Goal: Check status: Check status

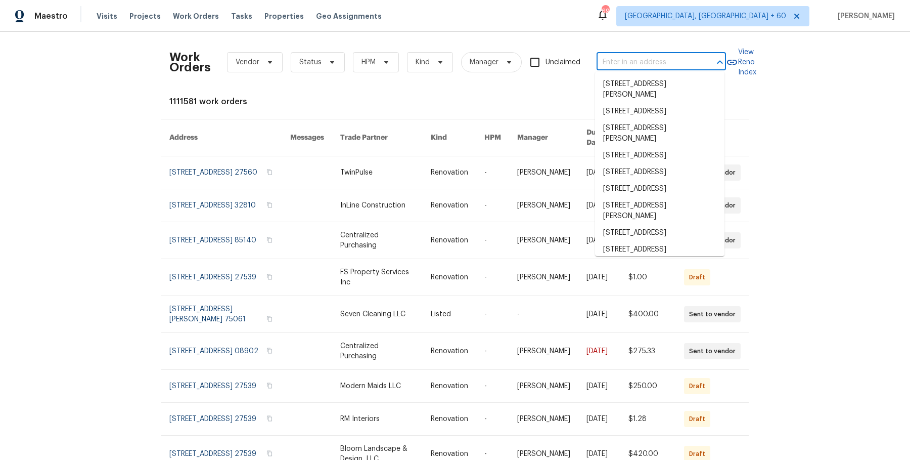
type input "2007 Jonathan Dr Sterling, VA 20164"
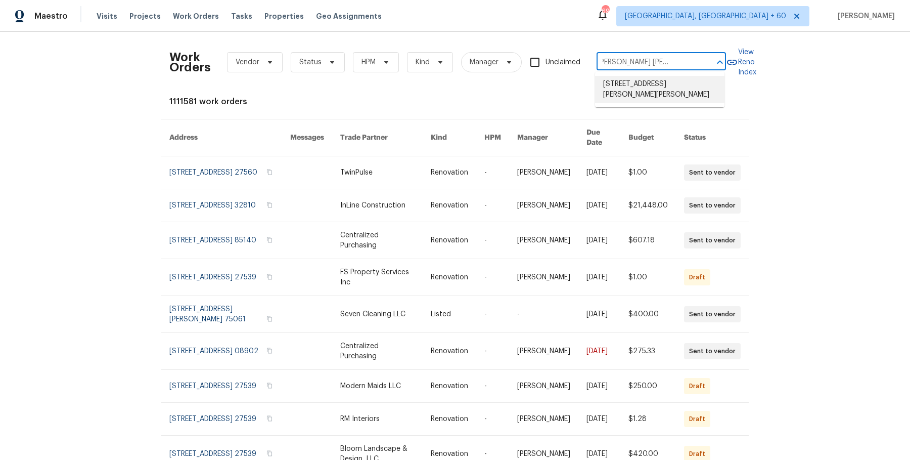
click at [636, 87] on li "2007 Jonathan Dr, Sterling, VA 20164" at bounding box center [659, 89] width 129 height 27
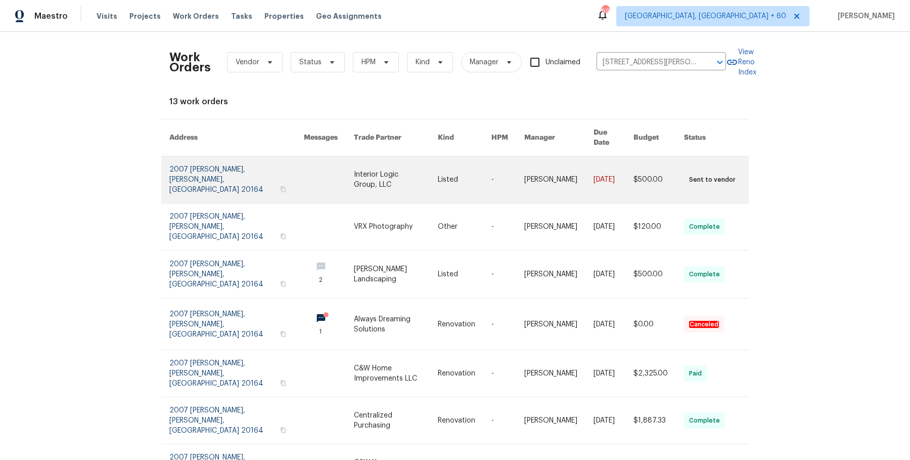
click at [563, 164] on link at bounding box center [558, 179] width 69 height 47
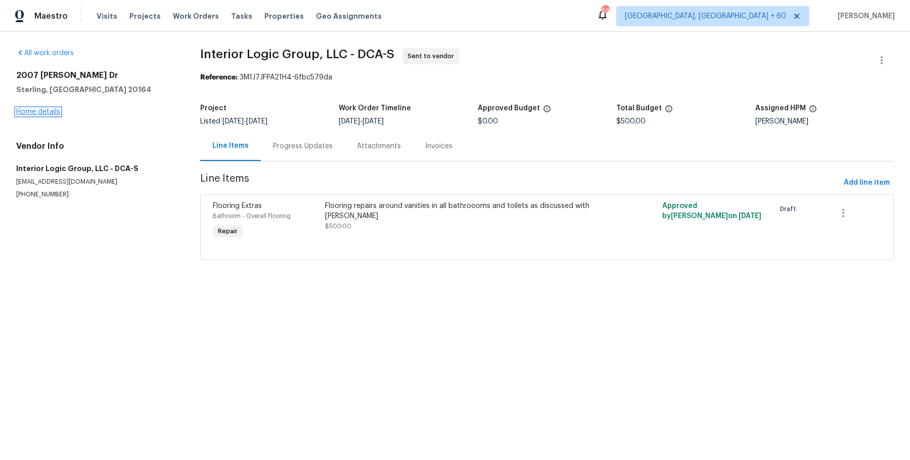
click at [51, 110] on link "Home details" at bounding box center [38, 111] width 44 height 7
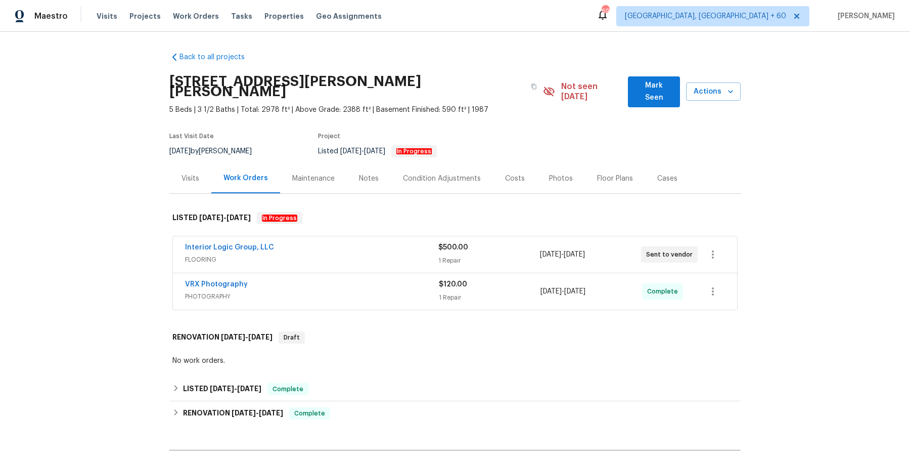
click at [413, 254] on span "FLOORING" at bounding box center [311, 259] width 253 height 10
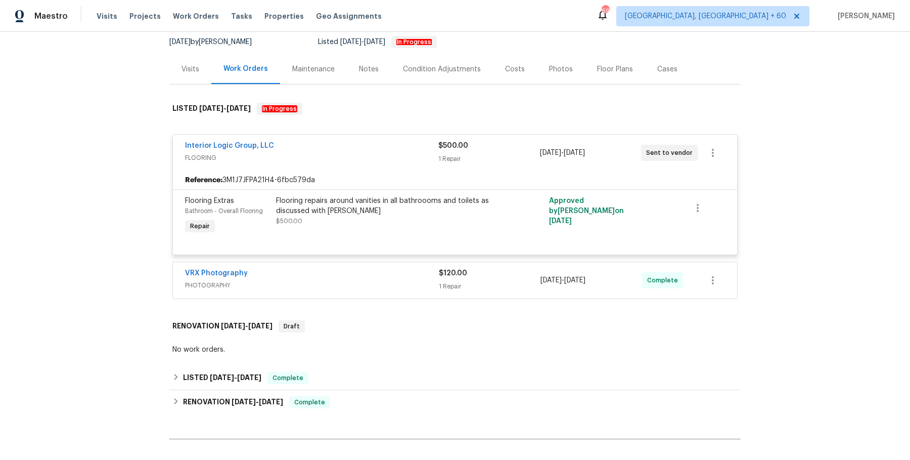
click at [409, 280] on span "PHOTOGRAPHY" at bounding box center [312, 285] width 254 height 10
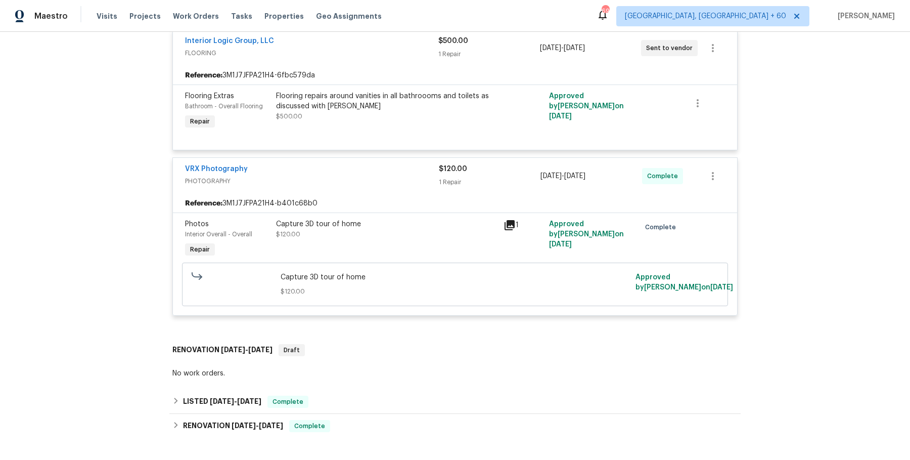
scroll to position [216, 0]
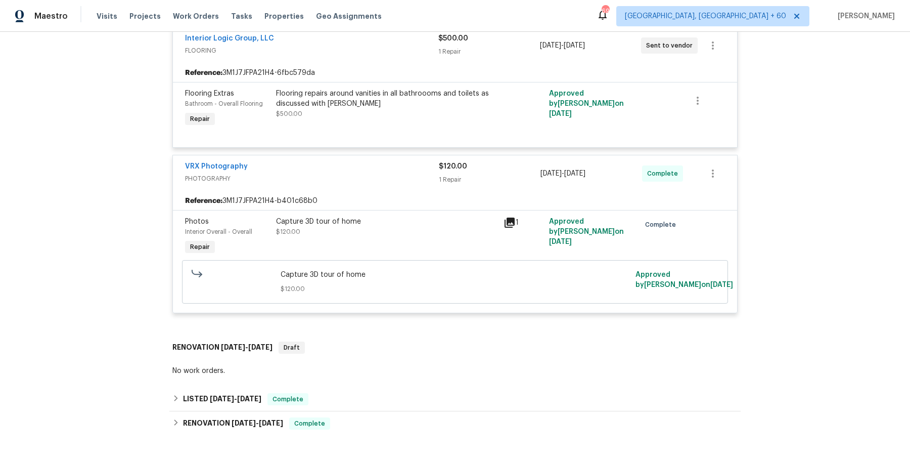
click at [365, 373] on div "Back to all projects 2007 Jonathan Dr, Sterling, VA 20164 5 Beds | 3 1/2 Baths …" at bounding box center [454, 179] width 571 height 702
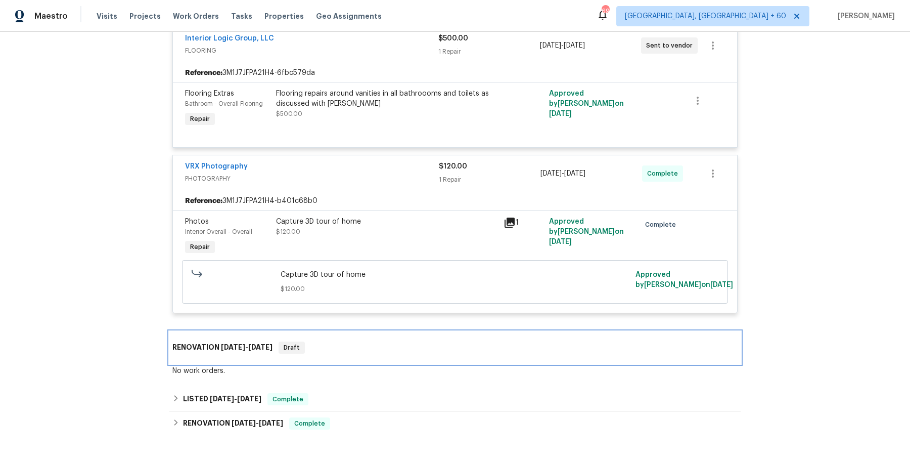
click at [375, 345] on div "RENOVATION 7/25/25 - 7/28/25 Draft" at bounding box center [454, 347] width 571 height 32
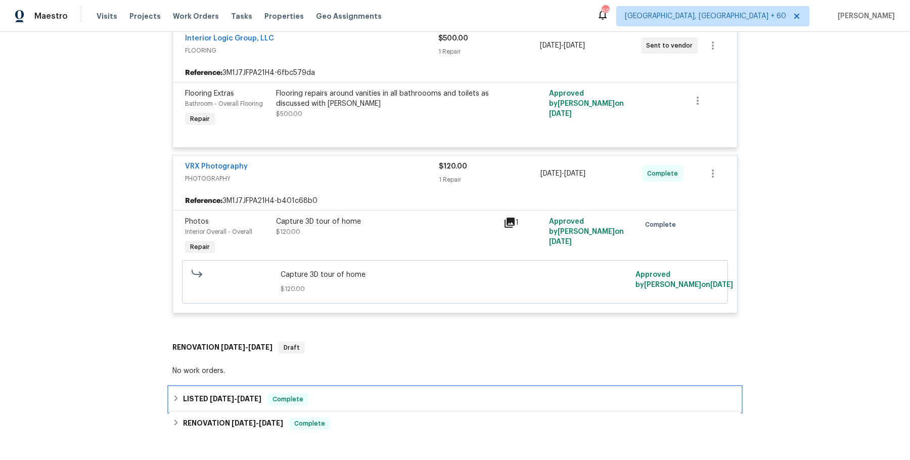
click at [357, 393] on div "LISTED 7/30/25 - 7/31/25 Complete" at bounding box center [454, 399] width 565 height 12
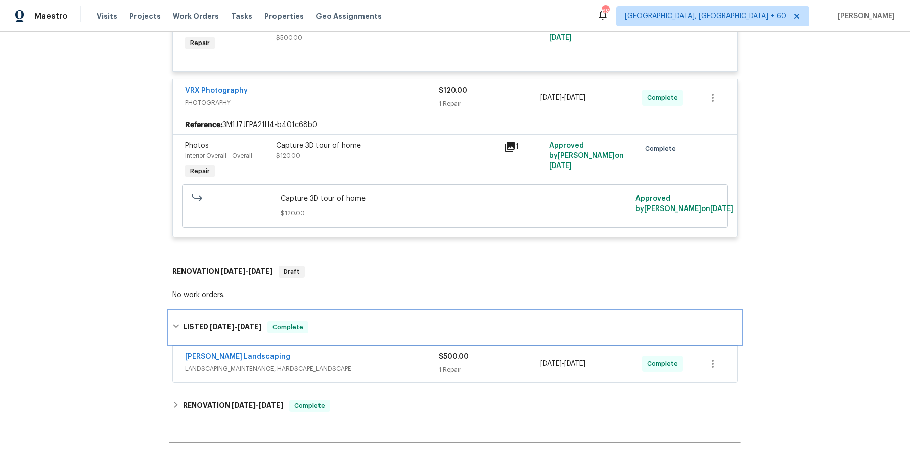
scroll to position [322, 0]
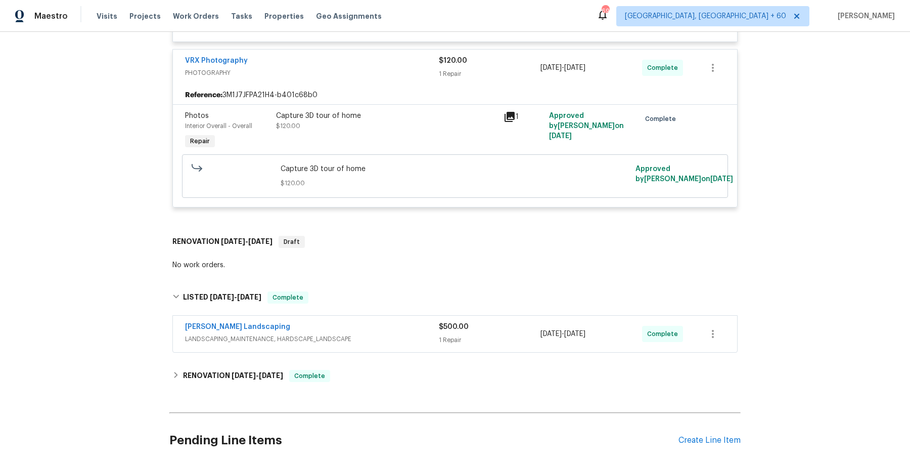
click at [406, 334] on span "LANDSCAPING_MAINTENANCE, HARDSCAPE_LANDSCAPE" at bounding box center [312, 339] width 254 height 10
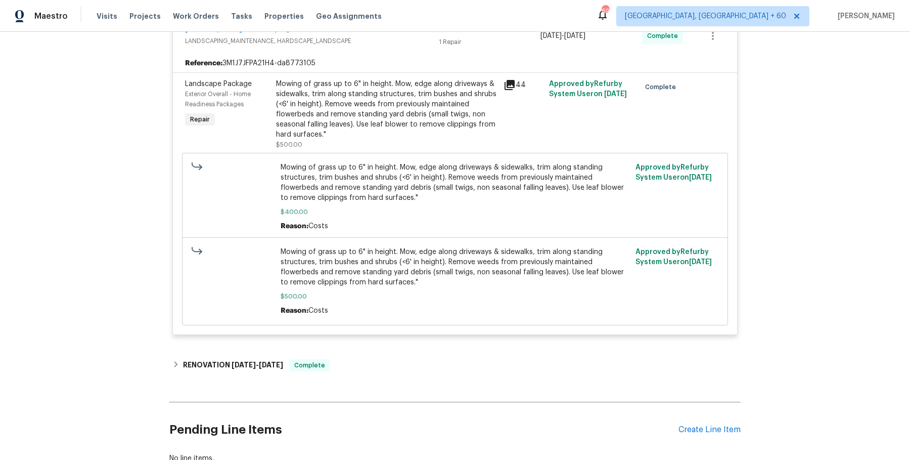
scroll to position [638, 0]
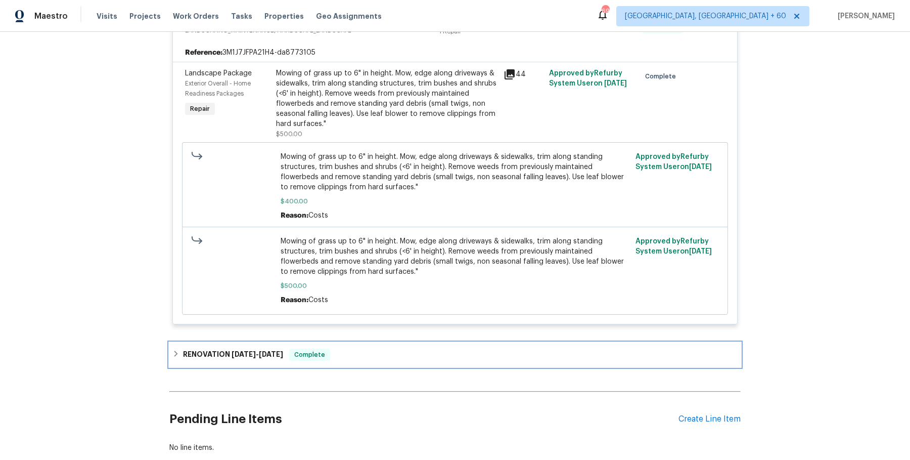
click at [402, 342] on div "RENOVATION 6/11/25 - 7/24/25 Complete" at bounding box center [454, 354] width 571 height 24
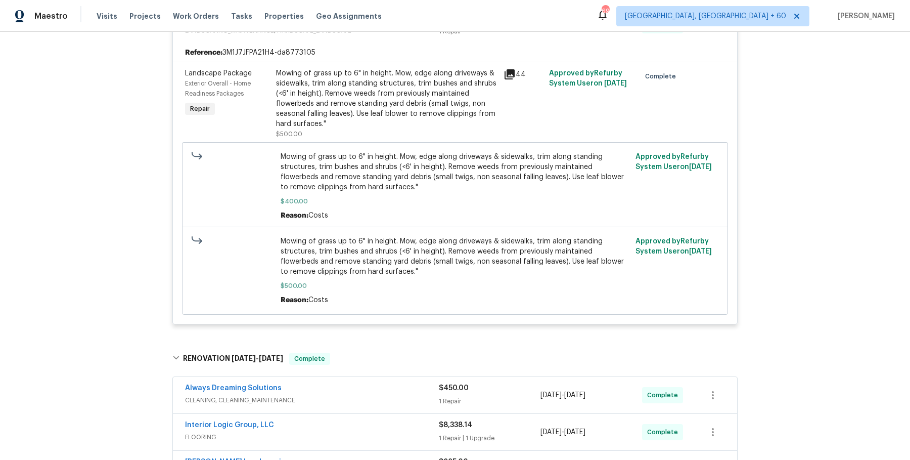
click at [396, 395] on span "CLEANING, CLEANING_MAINTENANCE" at bounding box center [312, 400] width 254 height 10
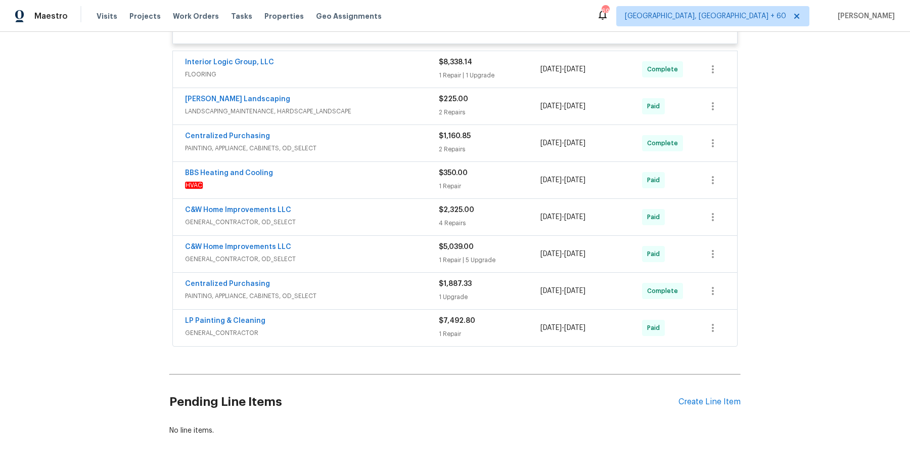
scroll to position [1292, 0]
click at [382, 215] on span "GENERAL_CONTRACTOR, OD_SELECT" at bounding box center [312, 220] width 254 height 10
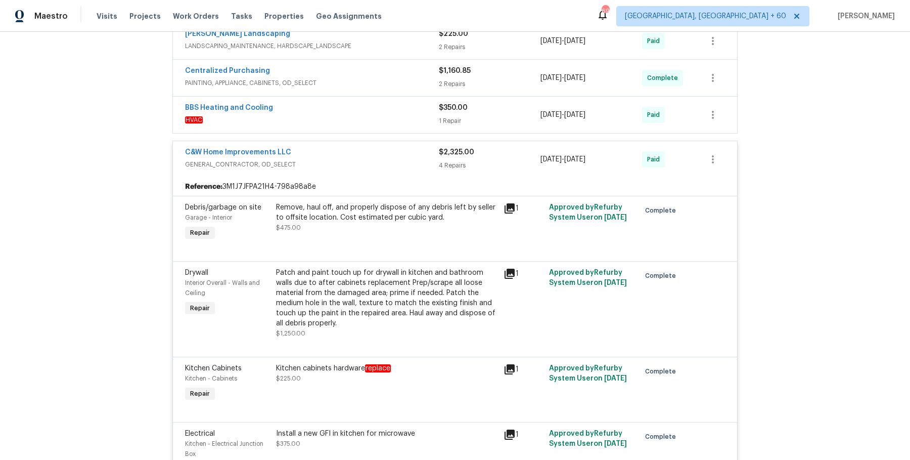
scroll to position [1654, 0]
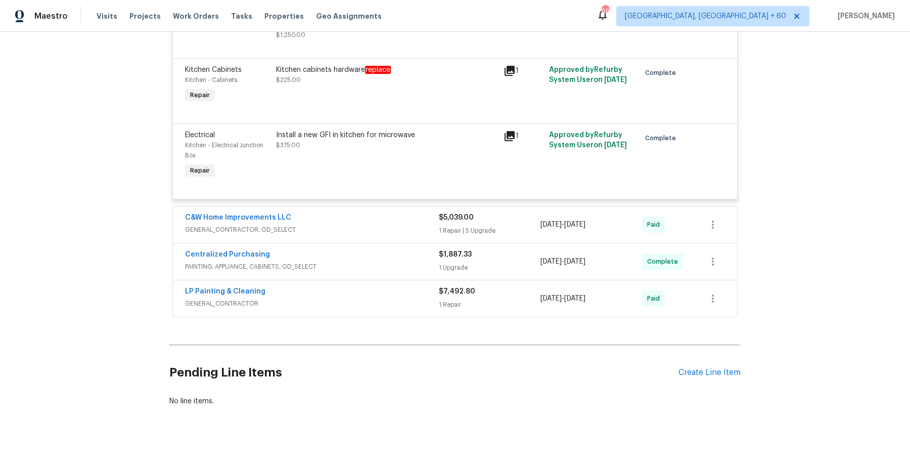
click at [406, 221] on div "C&W Home Improvements LLC GENERAL_CONTRACTOR, OD_SELECT" at bounding box center [312, 224] width 254 height 24
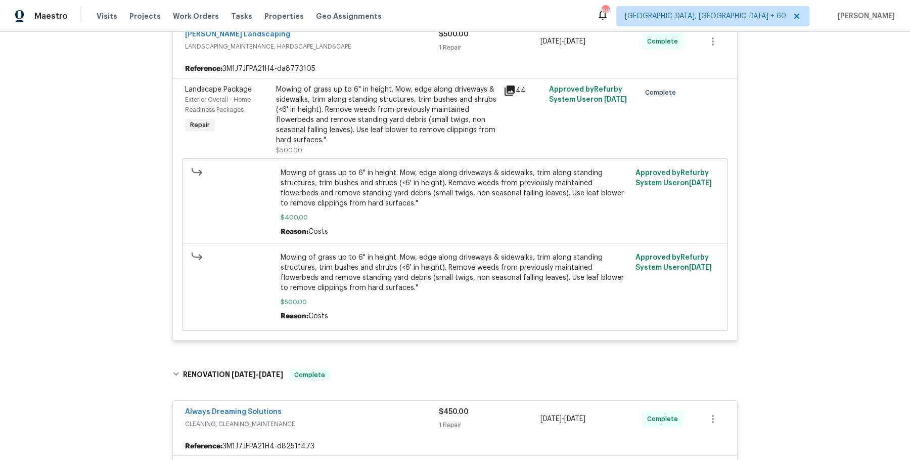
scroll to position [0, 0]
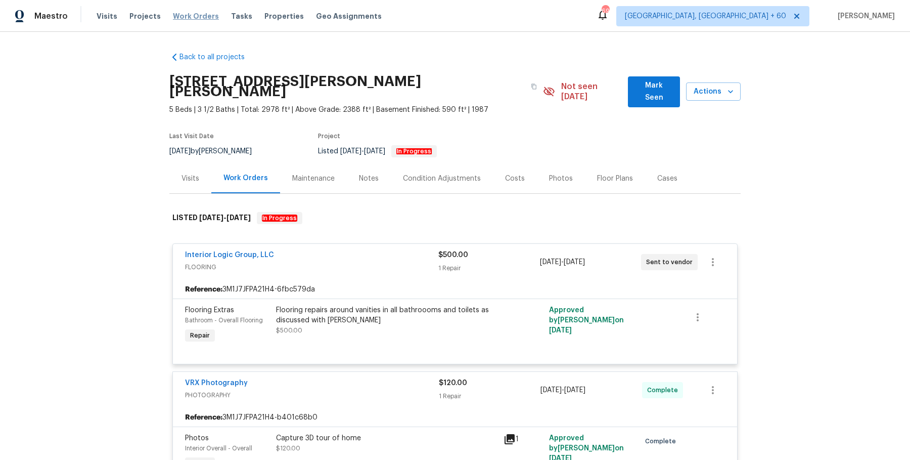
click at [206, 18] on span "Work Orders" at bounding box center [196, 16] width 46 height 10
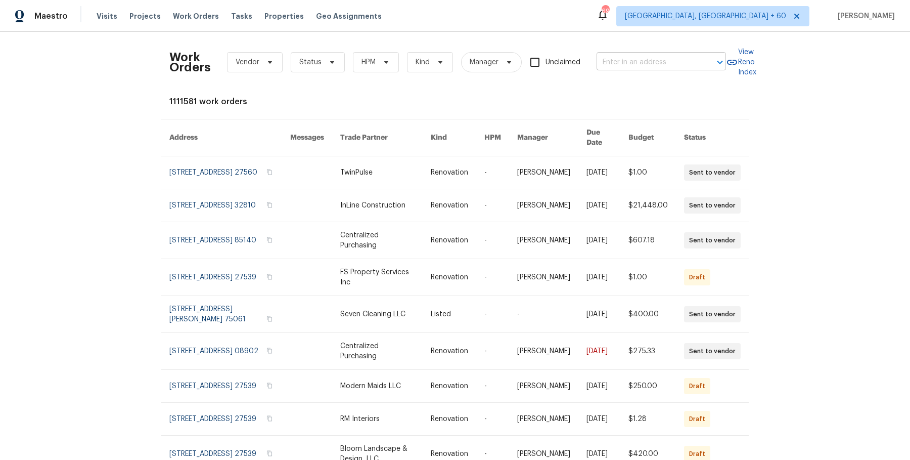
click at [621, 55] on input "text" at bounding box center [647, 63] width 101 height 16
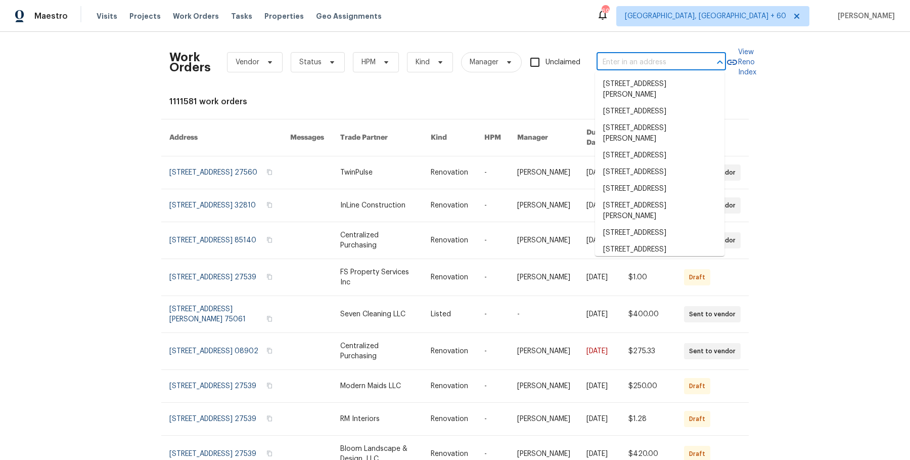
paste input "10963 E Pima Creek Dr Vail, AZ 85641"
type input "10963 E Pima Creek Dr Vail, AZ 85641"
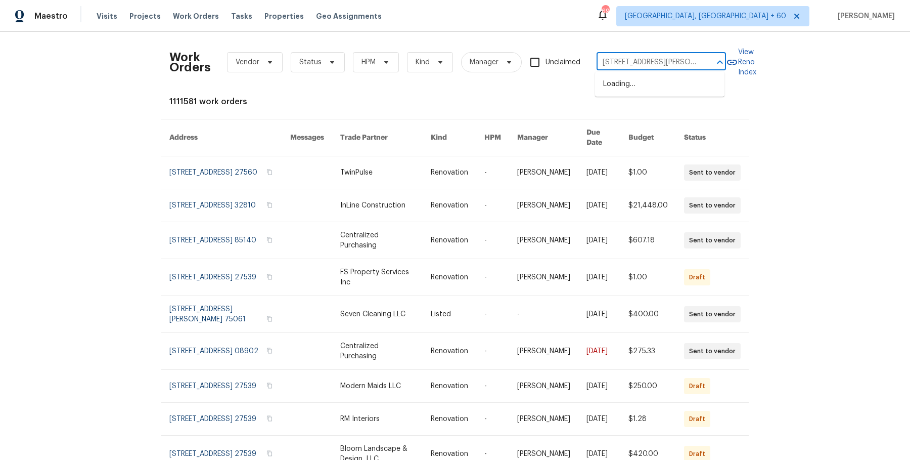
scroll to position [0, 28]
click at [648, 91] on li "10963 E Pima Creek Dr, Vail, AZ 85641" at bounding box center [659, 84] width 129 height 17
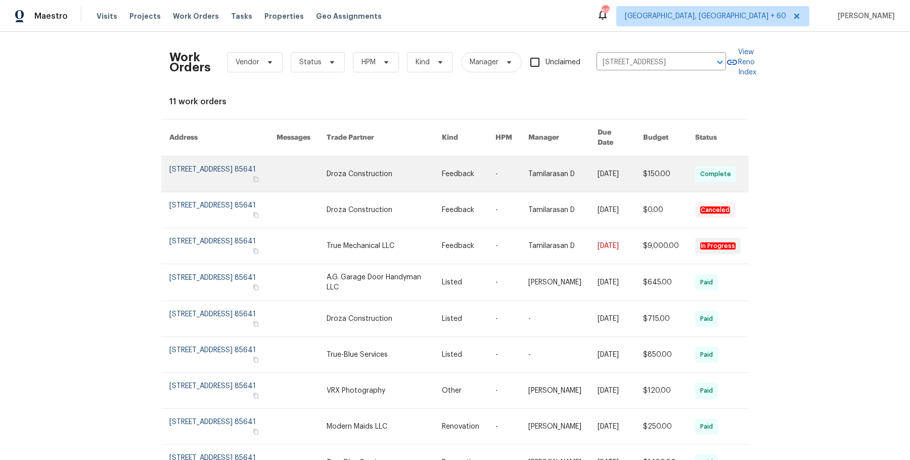
click at [590, 176] on td "8/9/2025" at bounding box center [613, 174] width 46 height 36
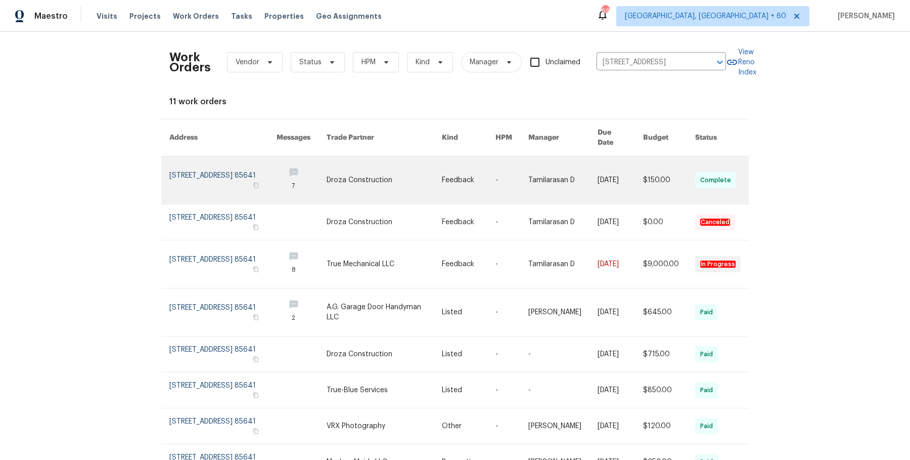
click at [536, 169] on link at bounding box center [562, 180] width 69 height 48
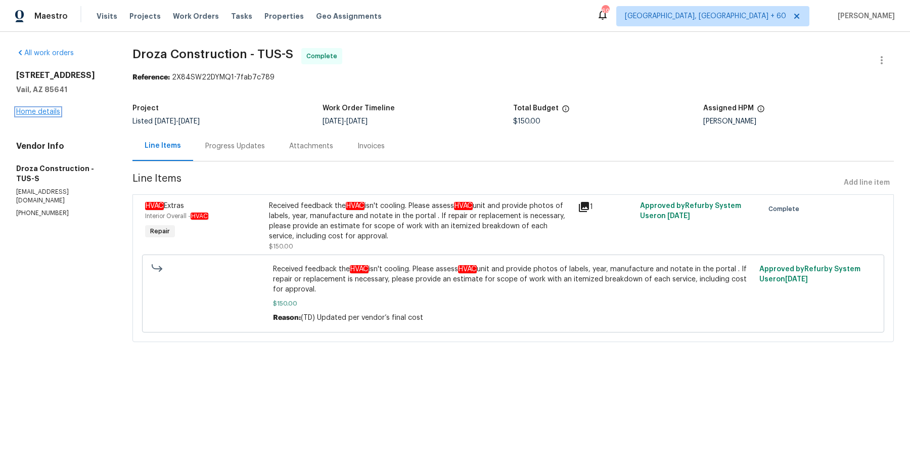
click at [56, 114] on link "Home details" at bounding box center [38, 111] width 44 height 7
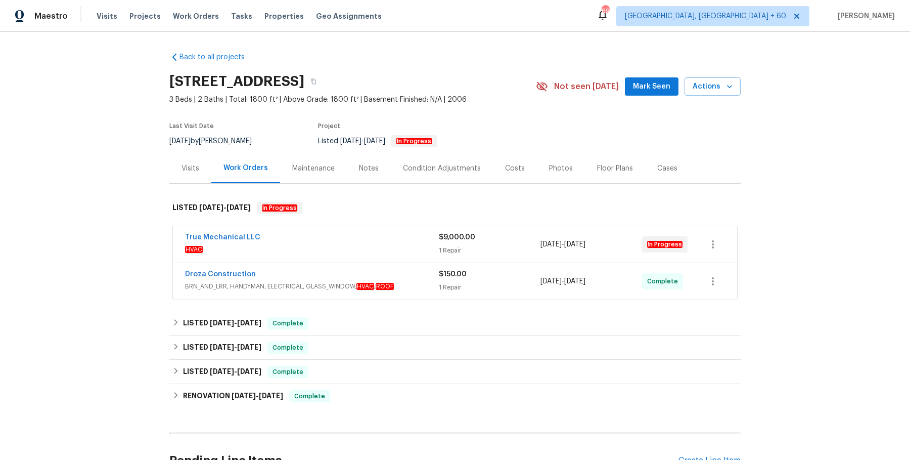
click at [311, 240] on div "True Mechanical LLC" at bounding box center [312, 238] width 254 height 12
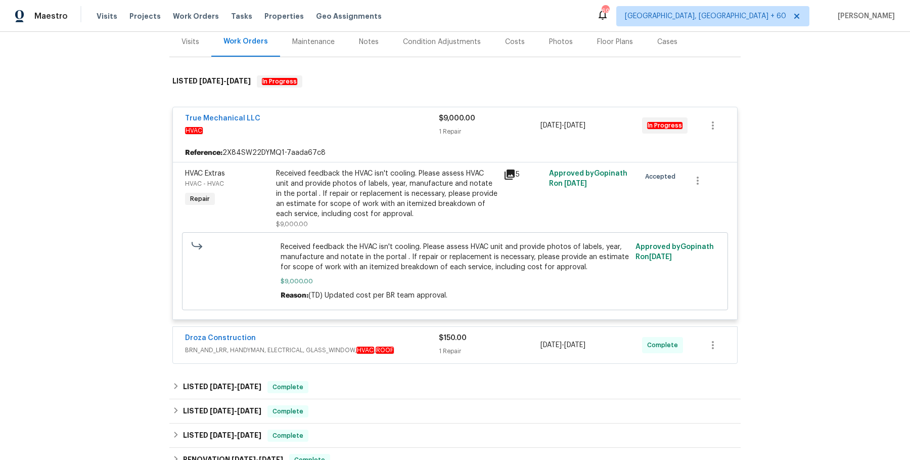
scroll to position [236, 0]
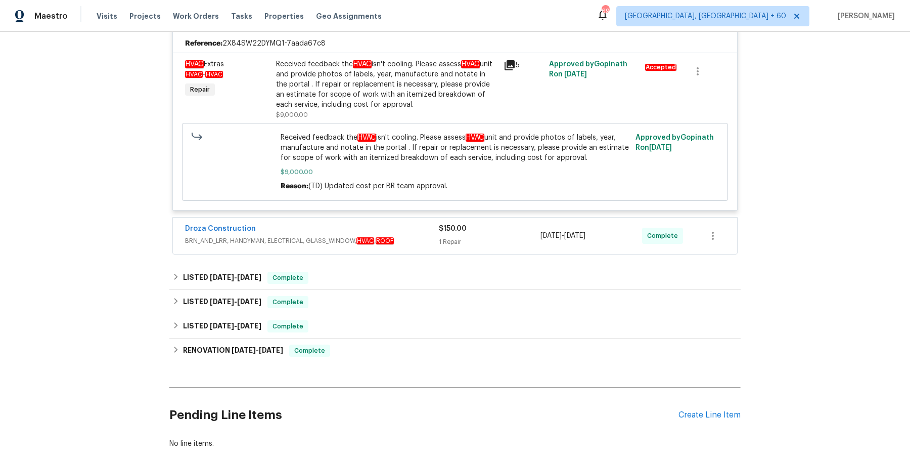
click at [409, 245] on div "Droza Construction BRN_AND_LRR, HANDYMAN, ELECTRICAL, GLASS_WINDOW, HVAC , ROOF" at bounding box center [312, 235] width 254 height 24
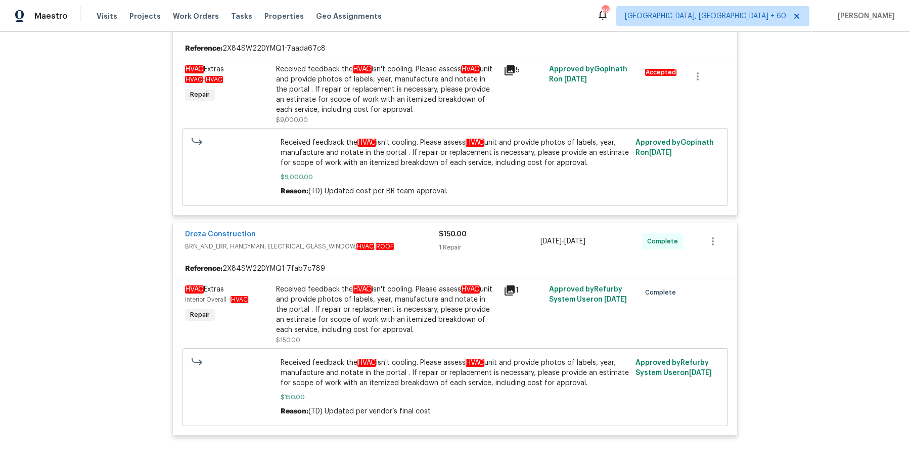
scroll to position [475, 0]
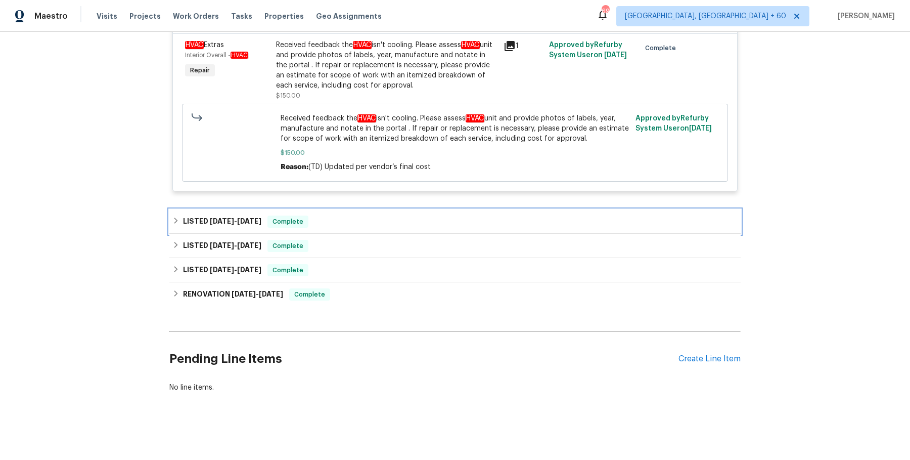
click at [415, 211] on div "LISTED 6/9/25 - 6/13/25 Complete" at bounding box center [454, 221] width 571 height 24
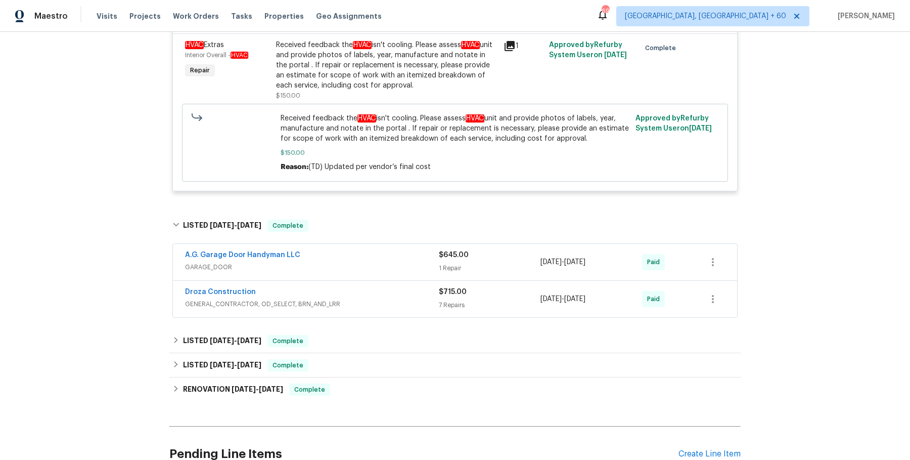
click at [399, 269] on span "GARAGE_DOOR" at bounding box center [312, 267] width 254 height 10
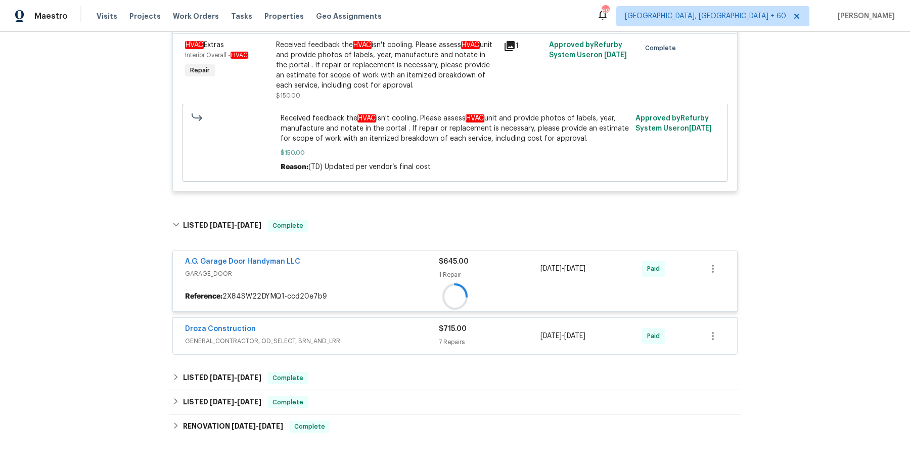
scroll to position [554, 0]
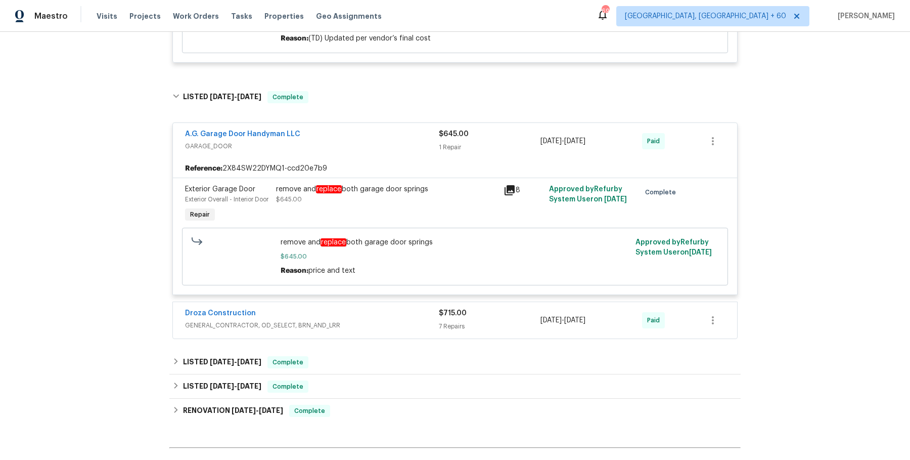
click at [389, 320] on div "Droza Construction" at bounding box center [312, 314] width 254 height 12
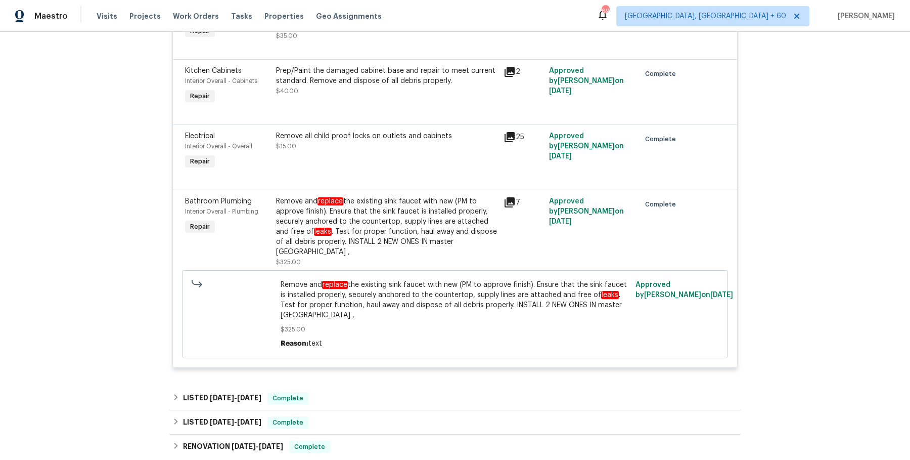
scroll to position [1218, 0]
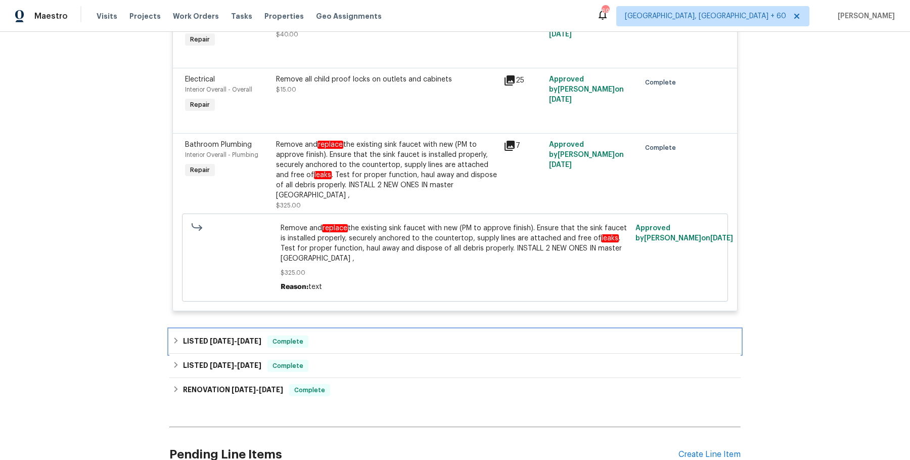
click at [381, 338] on div "LISTED 5/28/25 - 5/30/25 Complete" at bounding box center [454, 341] width 565 height 12
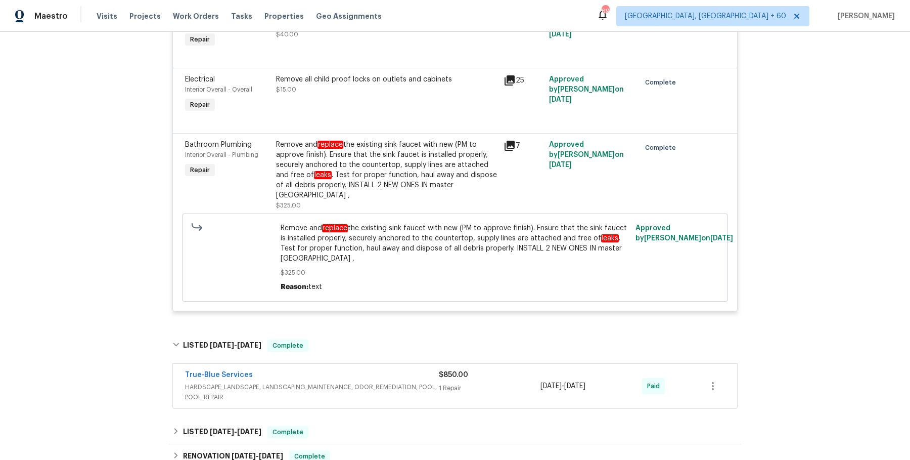
click at [375, 382] on span "HARDSCAPE_LANDSCAPE, LANDSCAPING_MAINTENANCE, ODOR_REMEDIATION, POOL, POOL_REPA…" at bounding box center [312, 392] width 254 height 20
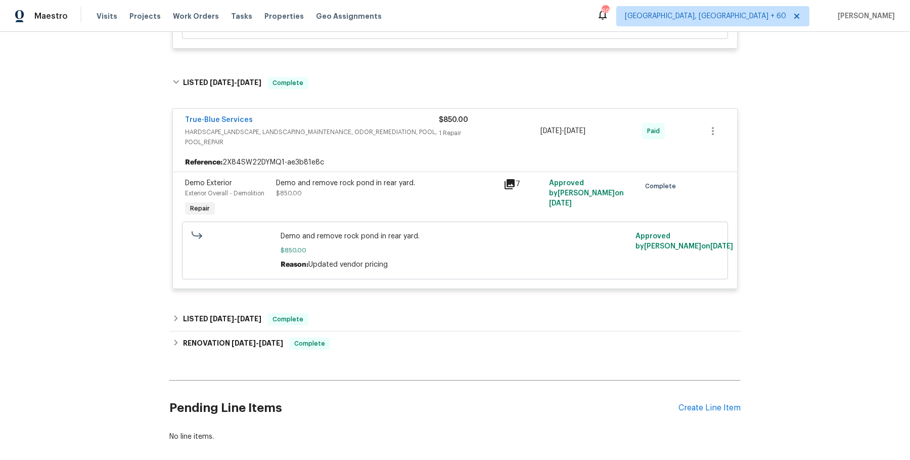
scroll to position [1484, 0]
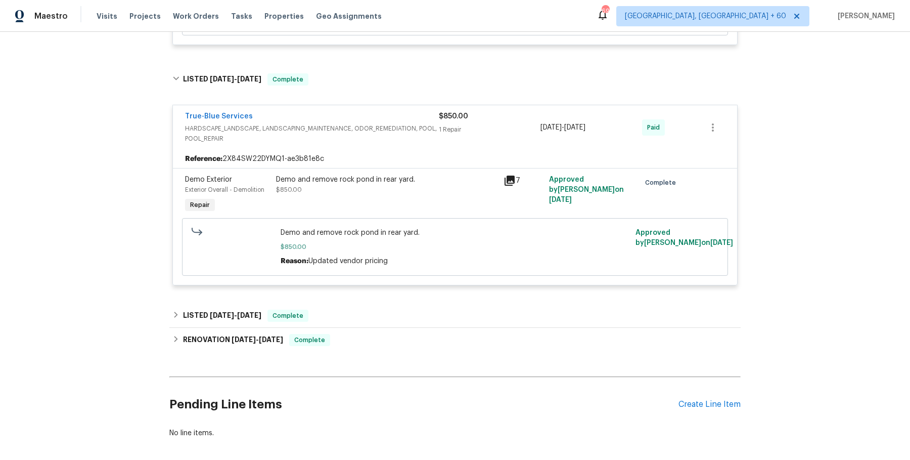
click at [392, 312] on div "LISTED 5/7/25 - 5/8/25 Complete" at bounding box center [454, 315] width 565 height 12
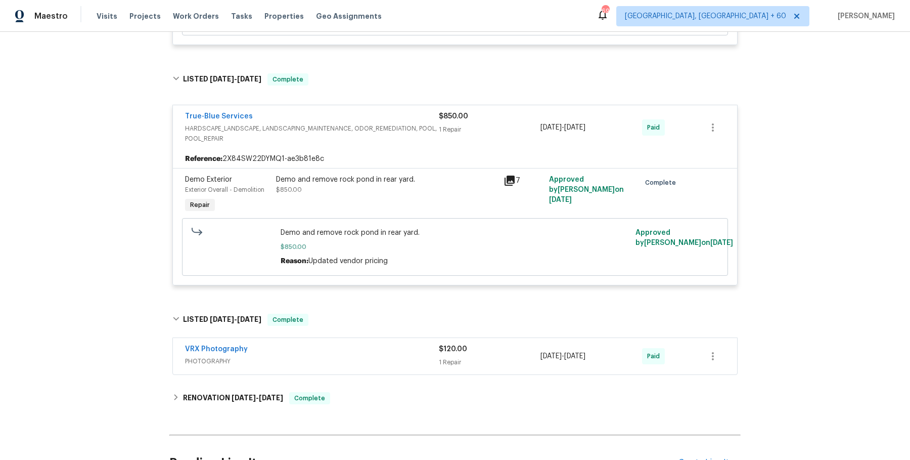
click at [388, 363] on span "PHOTOGRAPHY" at bounding box center [312, 361] width 254 height 10
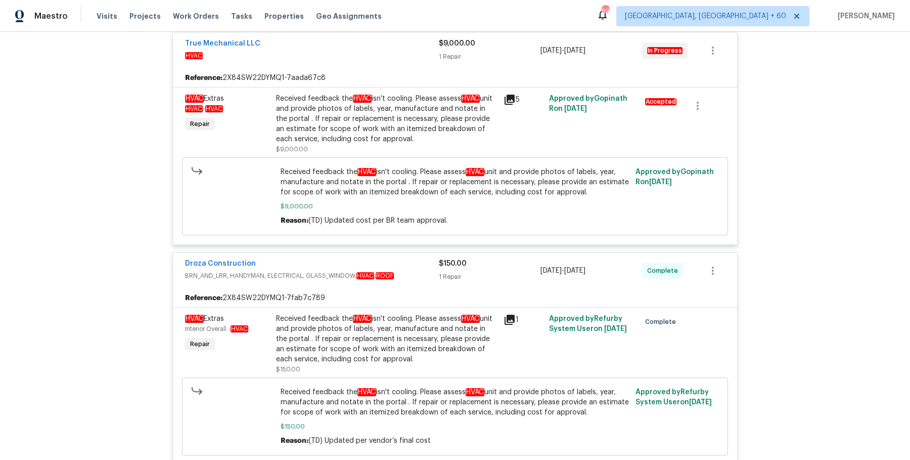
scroll to position [206, 0]
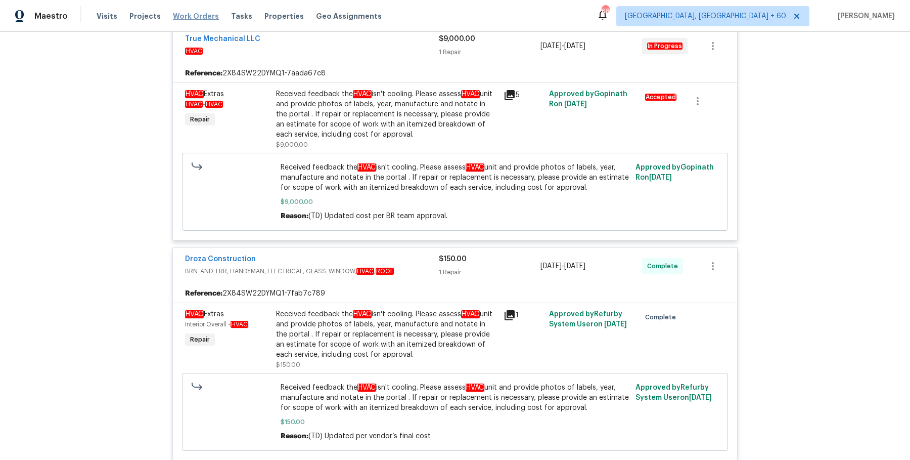
click at [193, 15] on span "Work Orders" at bounding box center [196, 16] width 46 height 10
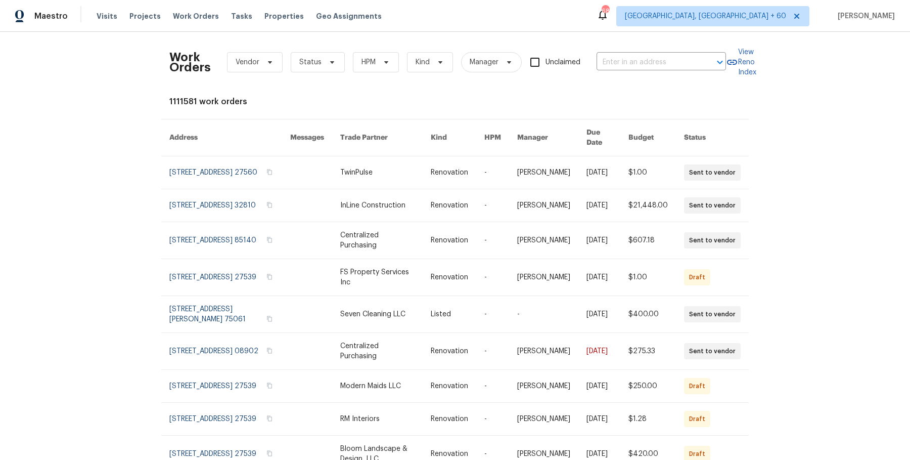
click at [636, 73] on div "Work Orders Vendor Status HPM Kind Manager Unclaimed ​" at bounding box center [447, 62] width 557 height 44
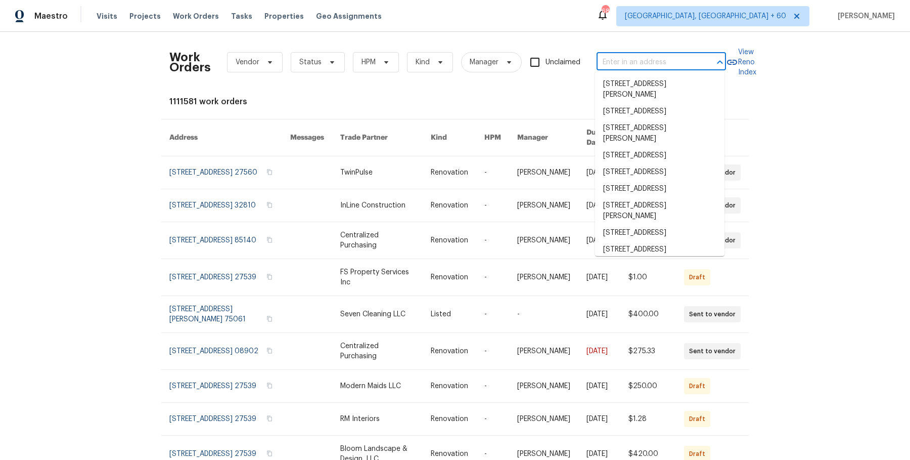
click at [636, 67] on input "text" at bounding box center [647, 63] width 101 height 16
paste input "8311 Ogden St Denver, CO 80229"
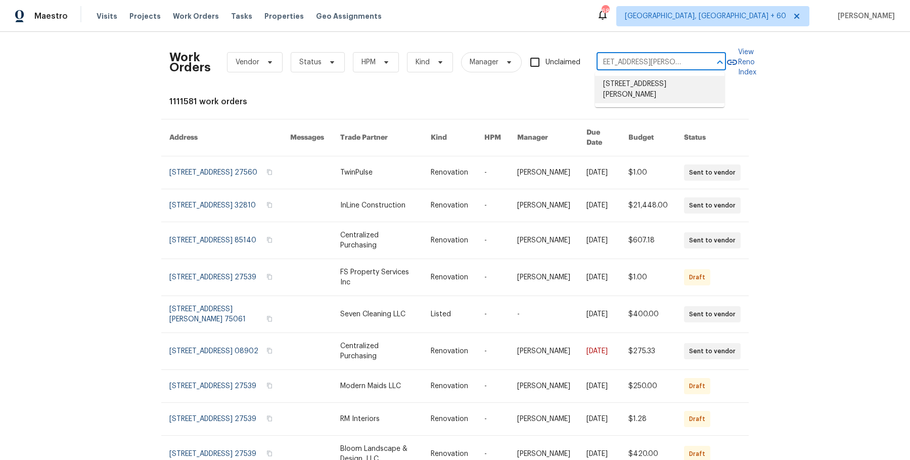
type input "8311 Ogden St Denver, CO 80229"
click at [674, 100] on div "1111581 work orders" at bounding box center [454, 102] width 571 height 10
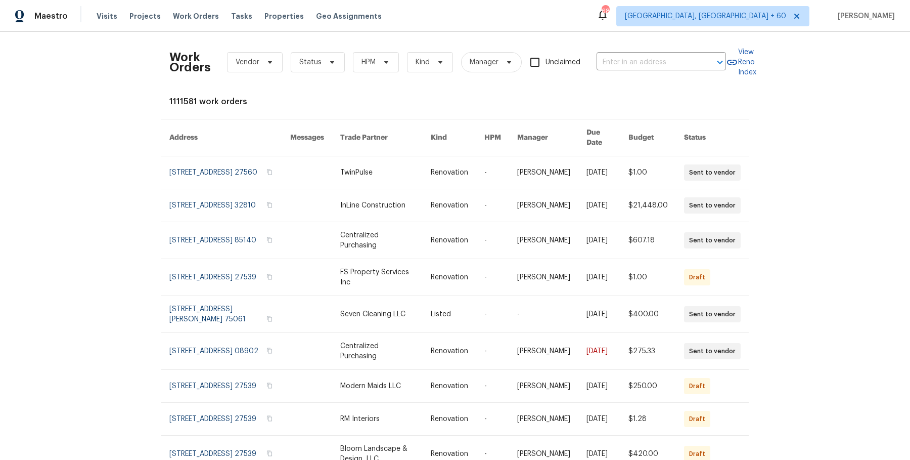
click at [676, 70] on div "Work Orders Vendor Status HPM Kind Manager Unclaimed ​" at bounding box center [447, 62] width 557 height 44
click at [676, 64] on input "text" at bounding box center [647, 63] width 101 height 16
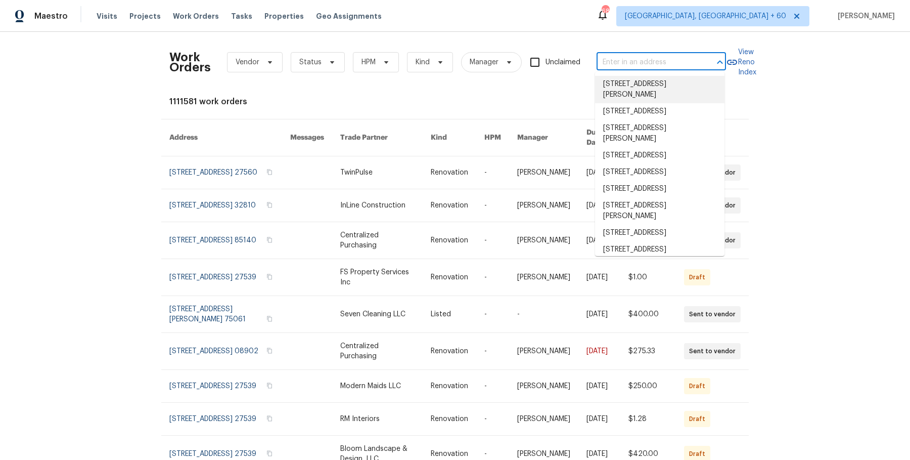
paste input "8311 Ogden St Denver, CO 80229"
type input "8311 Ogden St Denver, CO 80229"
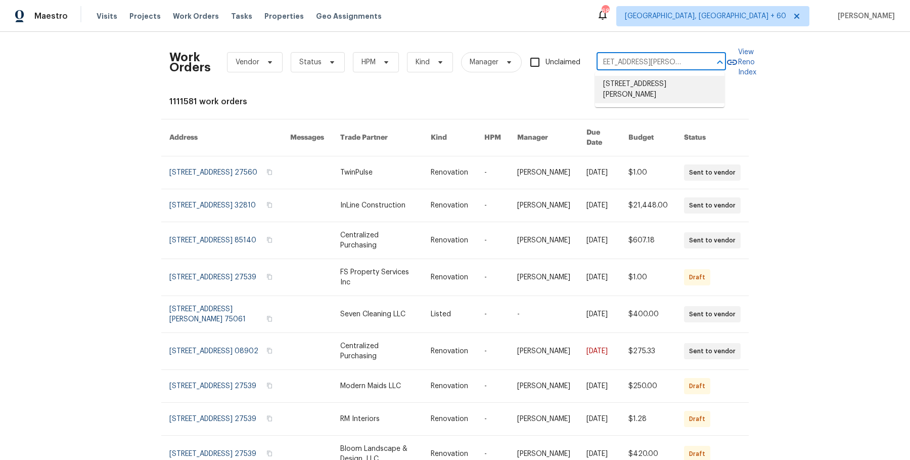
click at [673, 84] on li "[STREET_ADDRESS][PERSON_NAME]" at bounding box center [659, 89] width 129 height 27
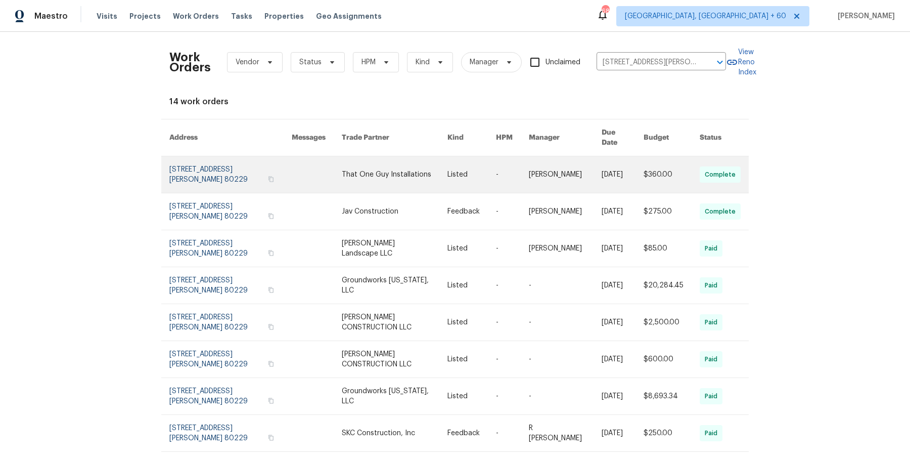
click at [378, 167] on link at bounding box center [395, 174] width 106 height 36
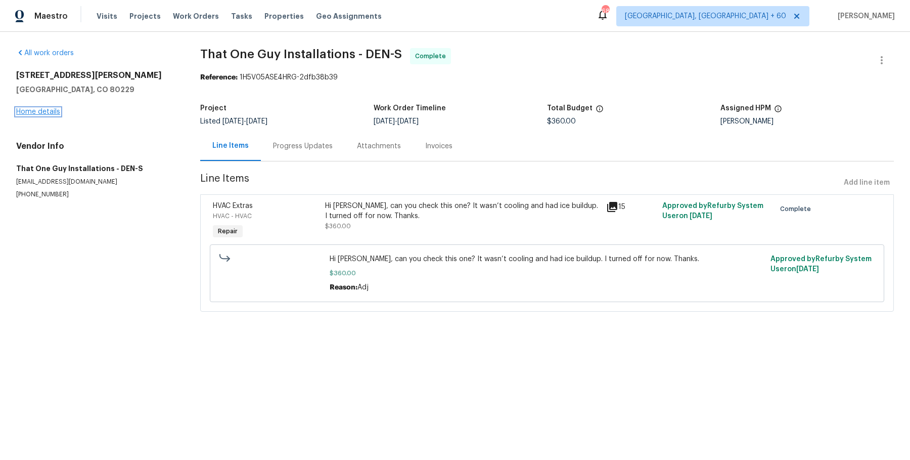
click at [47, 111] on link "Home details" at bounding box center [38, 111] width 44 height 7
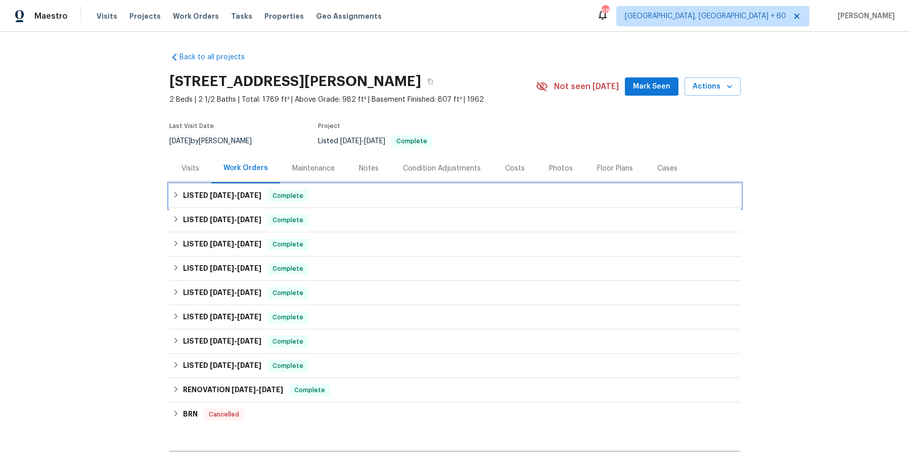
click at [407, 204] on div "LISTED 8/4/25 - 8/6/25 Complete" at bounding box center [454, 196] width 571 height 24
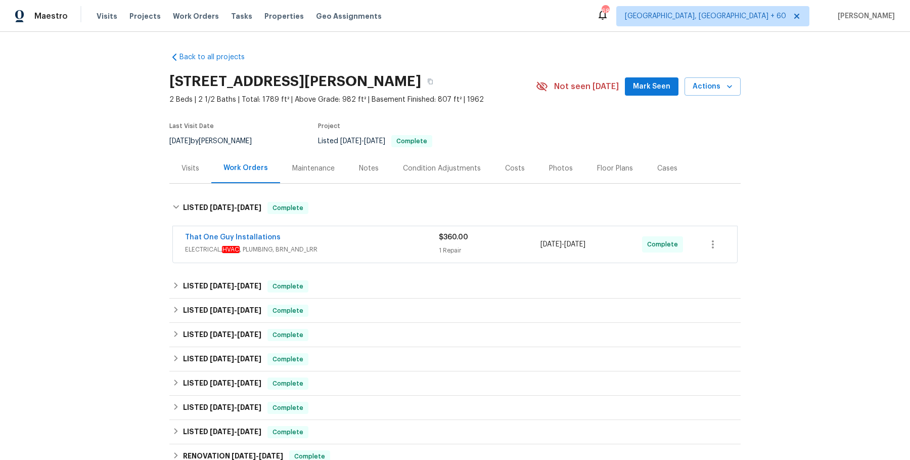
click at [395, 251] on span "ELECTRICAL, HVAC , PLUMBING, BRN_AND_LRR" at bounding box center [312, 249] width 254 height 10
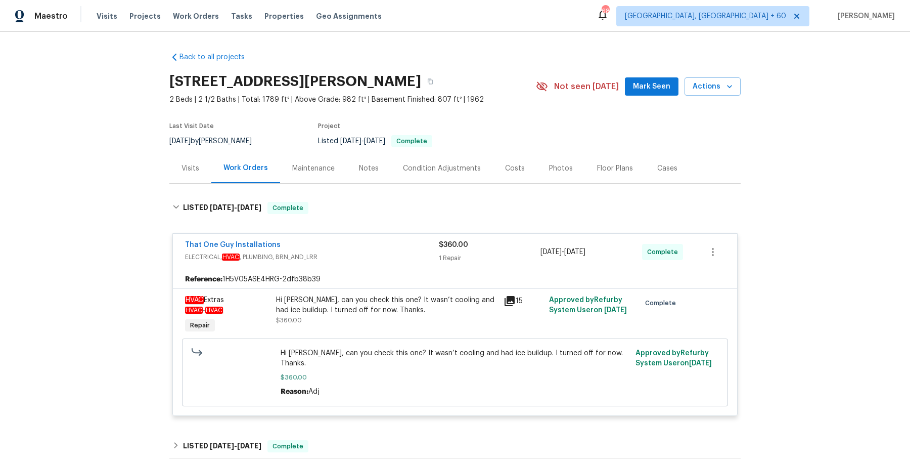
scroll to position [107, 0]
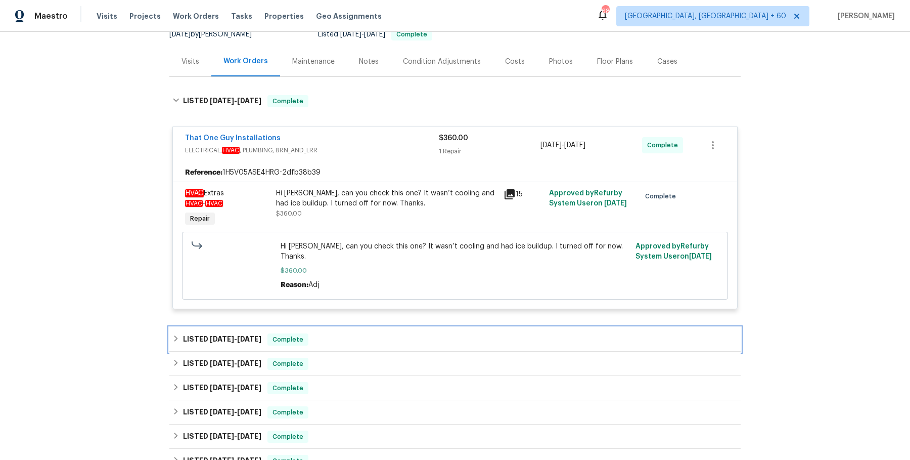
click at [368, 327] on div "LISTED 7/30/25 - 8/1/25 Complete" at bounding box center [454, 339] width 571 height 24
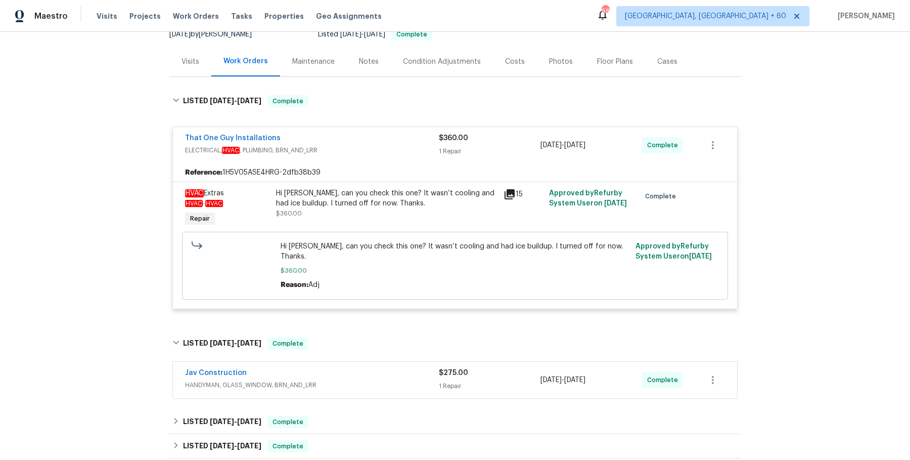
click at [363, 380] on span "HANDYMAN, GLASS_WINDOW, BRN_AND_LRR" at bounding box center [312, 385] width 254 height 10
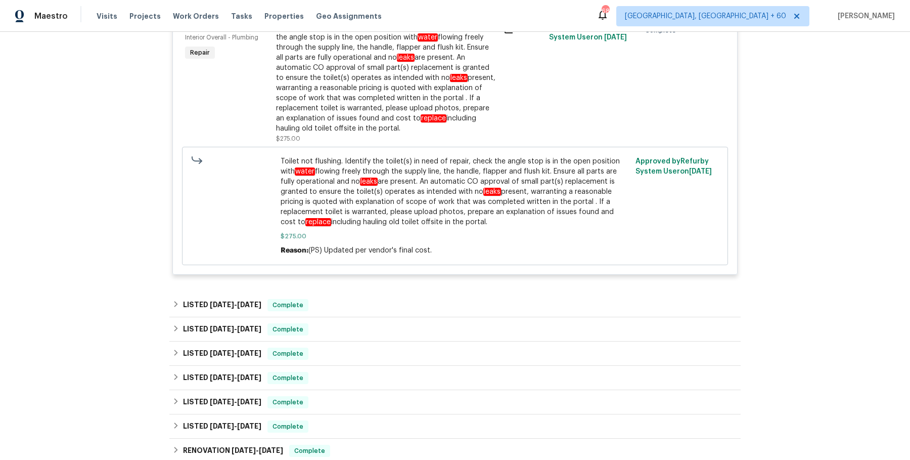
scroll to position [0, 0]
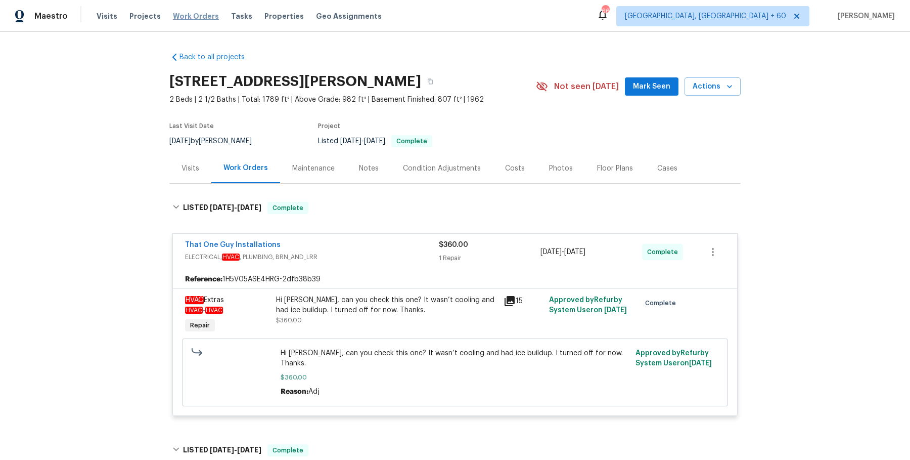
click at [176, 12] on span "Work Orders" at bounding box center [196, 16] width 46 height 10
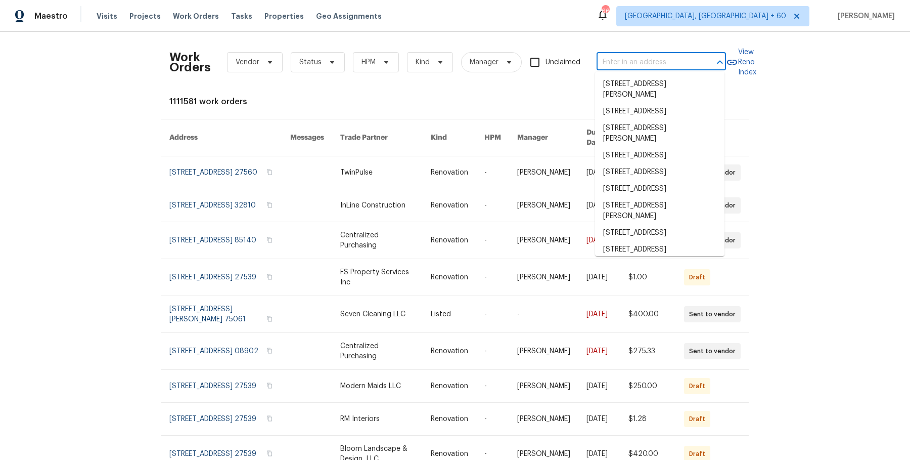
click at [649, 62] on input "text" at bounding box center [647, 63] width 101 height 16
paste input "4821 Ossington Ct Indianapolis, IN 46254"
type input "4821 Ossington Ct Indianapolis, IN 46254"
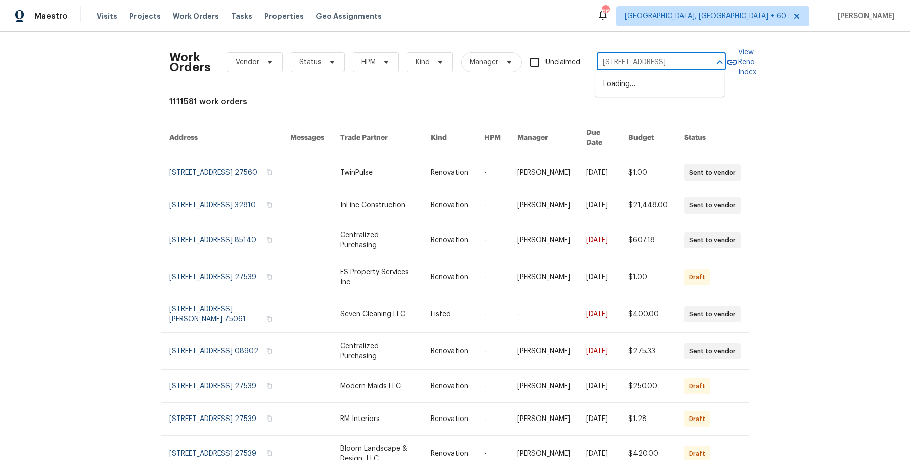
scroll to position [0, 41]
click at [644, 88] on li "4821 Ossington Ct, Indianapolis, IN 46254" at bounding box center [659, 84] width 129 height 17
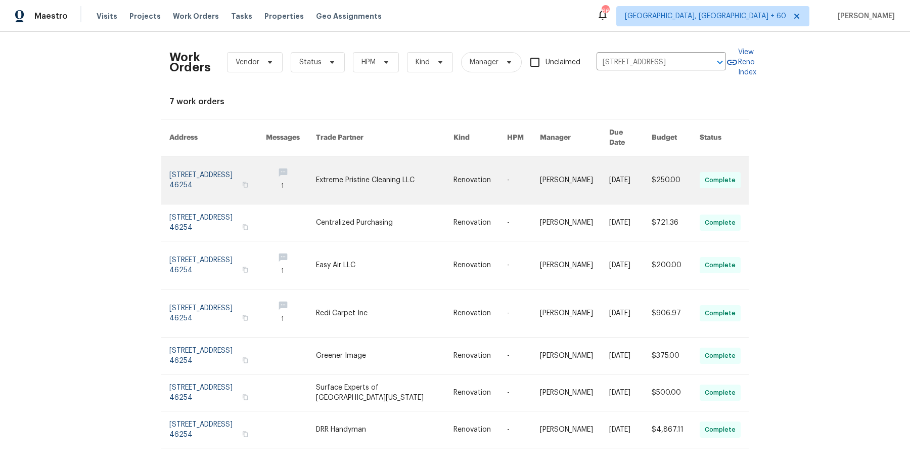
click at [490, 190] on link at bounding box center [481, 180] width 54 height 48
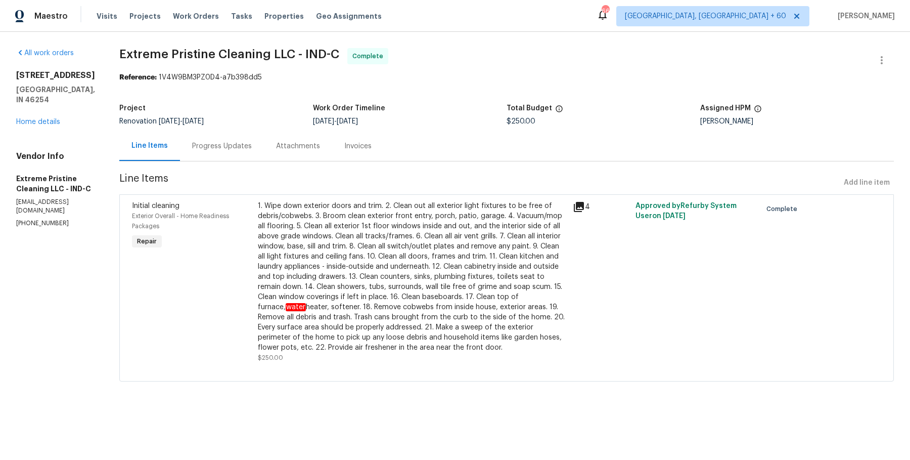
click at [48, 131] on div "All work orders 4821 Ossington Ct Indianapolis, IN 46254 Home details Vendor In…" at bounding box center [55, 137] width 79 height 179
click at [49, 123] on link "Home details" at bounding box center [38, 121] width 44 height 7
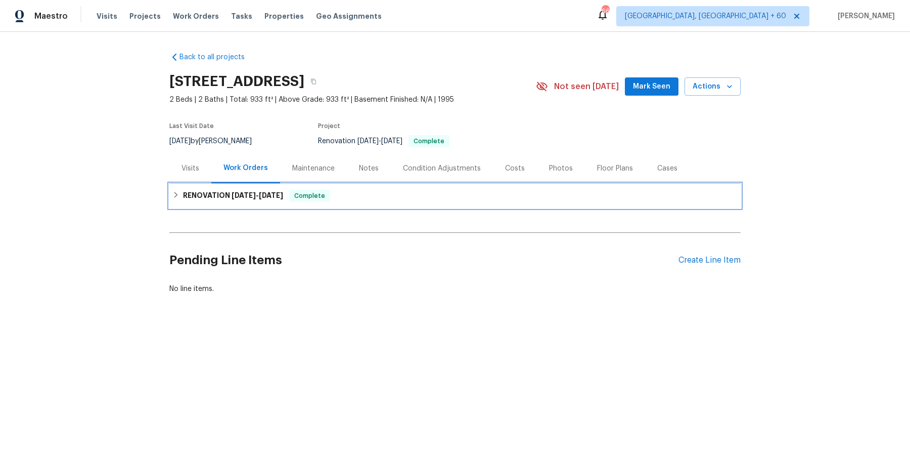
click at [340, 201] on div "RENOVATION 8/1/25 - 8/12/25 Complete" at bounding box center [454, 196] width 571 height 24
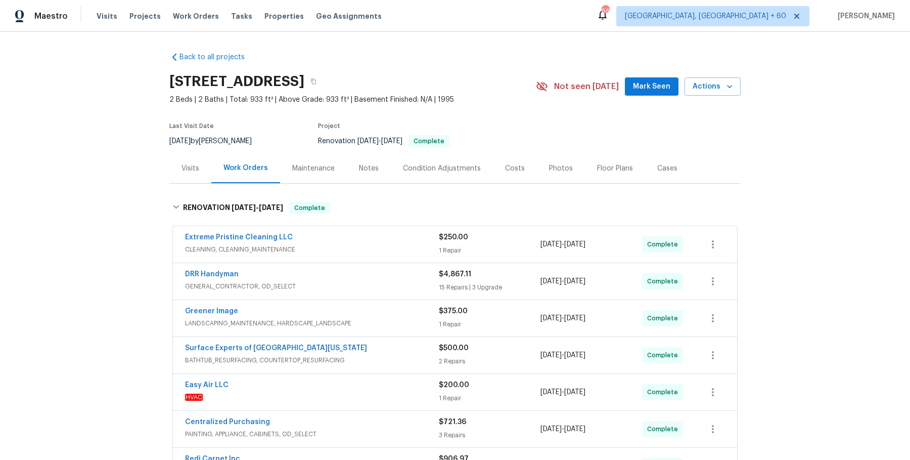
click at [350, 238] on div "Extreme Pristine Cleaning LLC" at bounding box center [312, 238] width 254 height 12
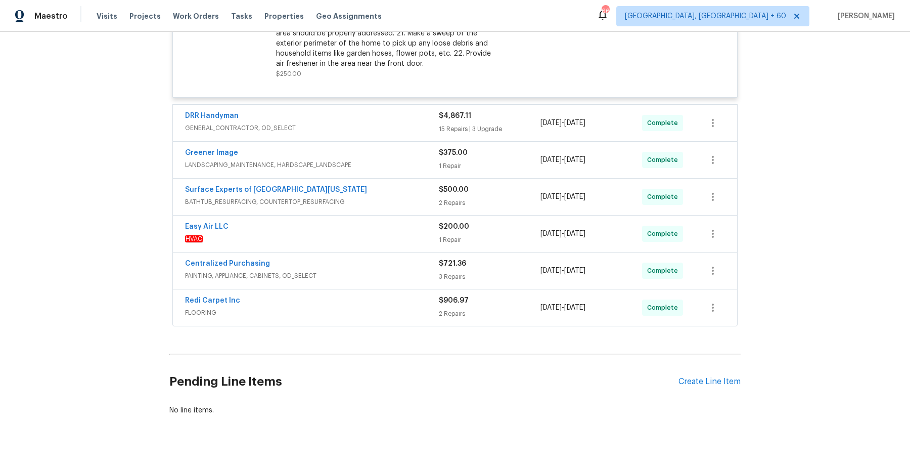
click at [429, 127] on span "GENERAL_CONTRACTOR, OD_SELECT" at bounding box center [312, 128] width 254 height 10
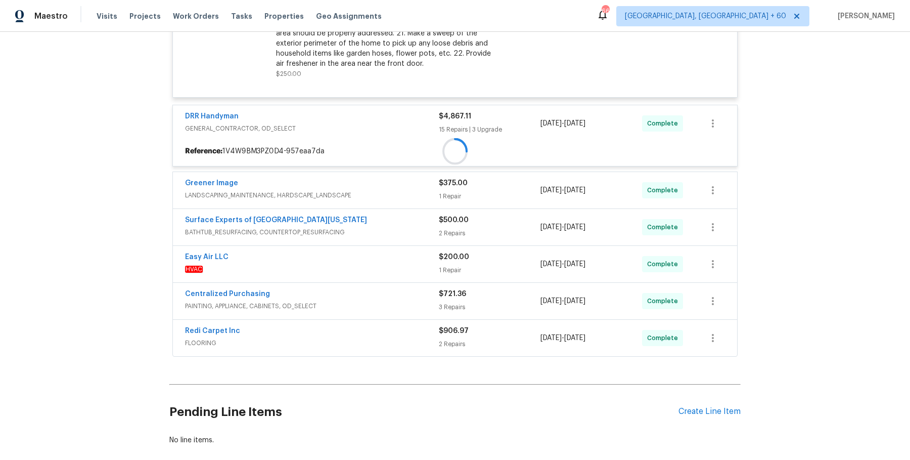
scroll to position [491, 0]
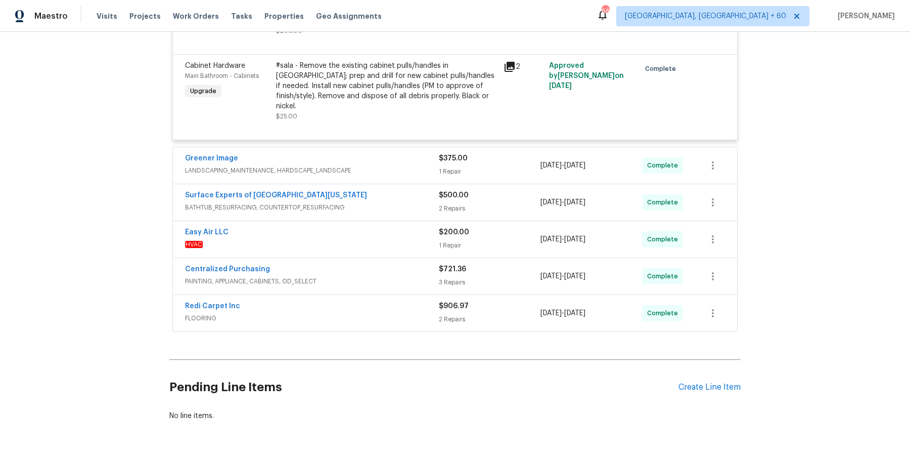
click at [411, 165] on span "LANDSCAPING_MAINTENANCE, HARDSCAPE_LANDSCAPE" at bounding box center [312, 170] width 254 height 10
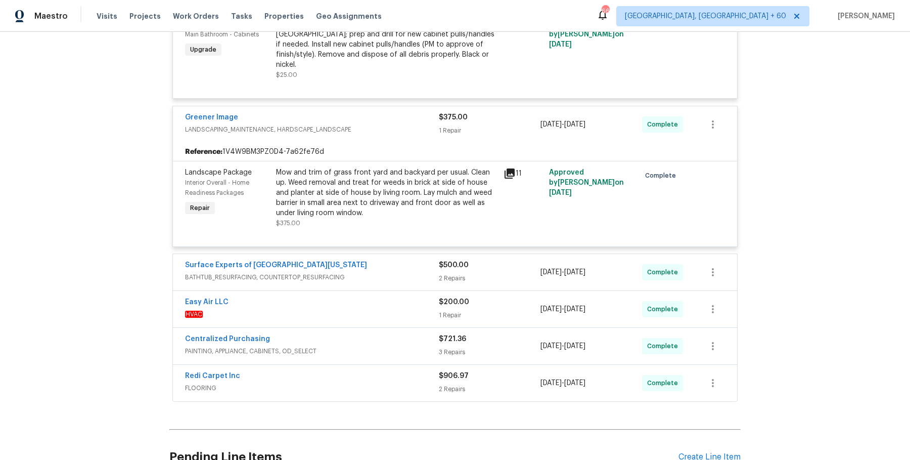
scroll to position [2208, 0]
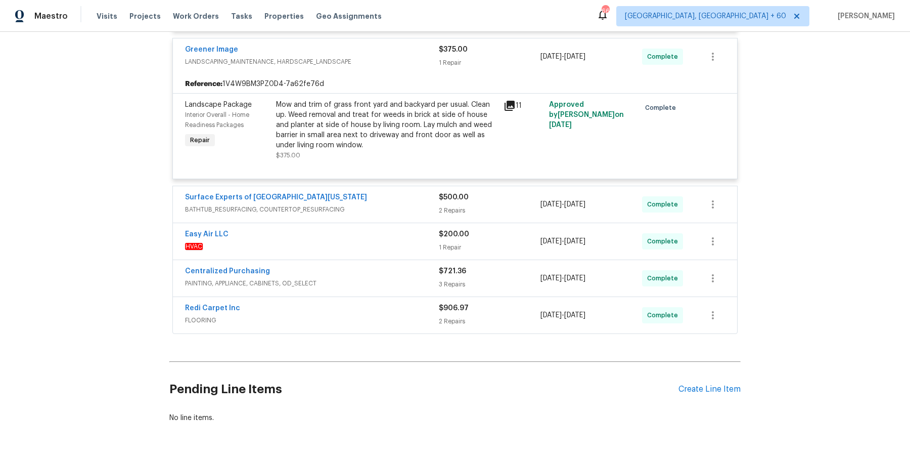
click at [398, 196] on div "Surface Experts of Central Indiana BATHTUB_RESURFACING, COUNTERTOP_RESURFACING" at bounding box center [312, 204] width 254 height 24
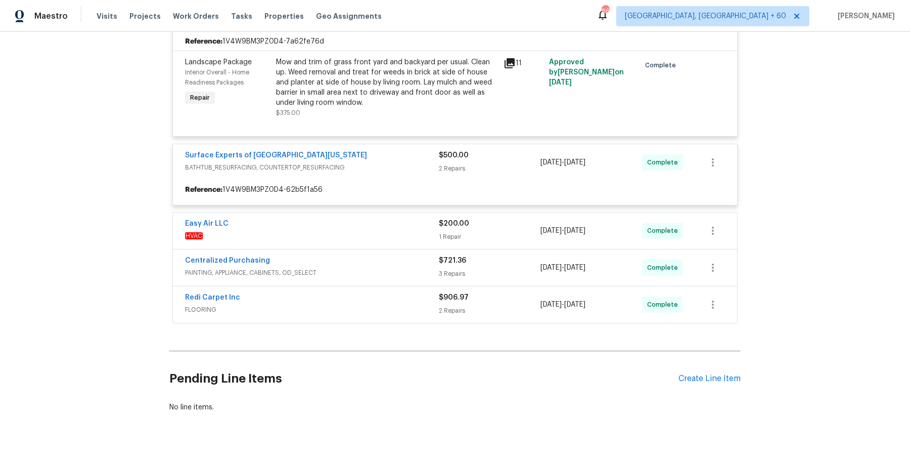
scroll to position [2248, 0]
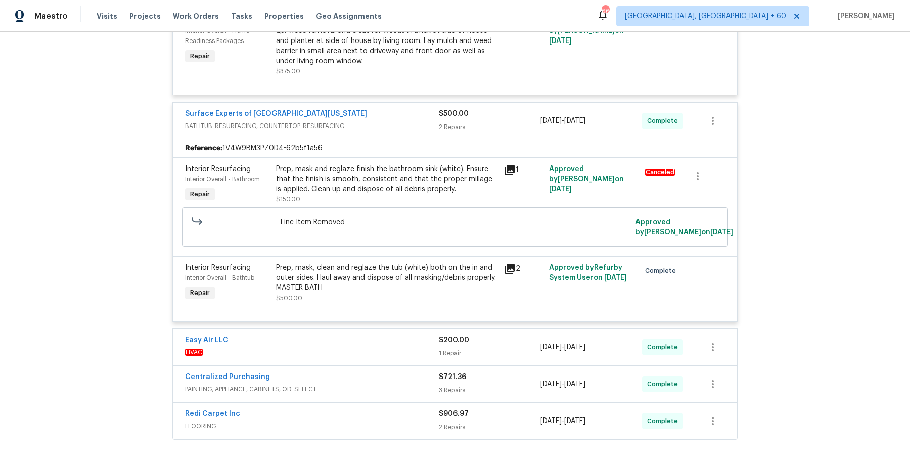
click at [369, 341] on div "Easy Air LLC HVAC $200.00 1 Repair 8/2/2025 - 8/12/2025 Complete" at bounding box center [455, 347] width 564 height 36
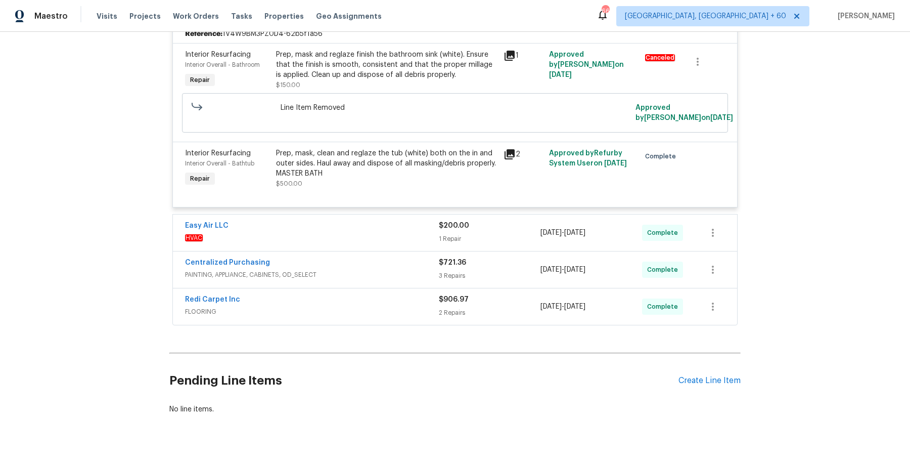
click at [410, 228] on div "Easy Air LLC HVAC $200.00 1 Repair 8/2/2025 - 8/12/2025 Complete" at bounding box center [455, 232] width 564 height 36
click at [421, 220] on div "Easy Air LLC" at bounding box center [312, 226] width 254 height 12
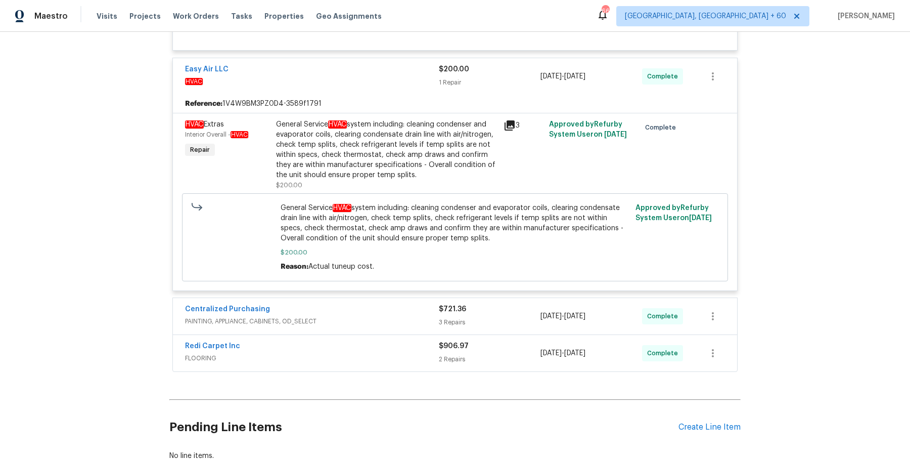
scroll to position [2563, 0]
click at [380, 303] on div "Centralized Purchasing" at bounding box center [312, 309] width 254 height 12
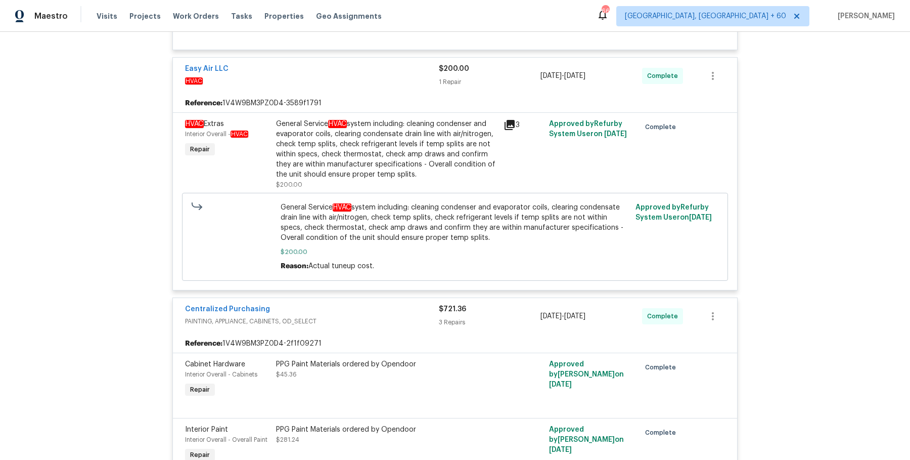
scroll to position [2833, 0]
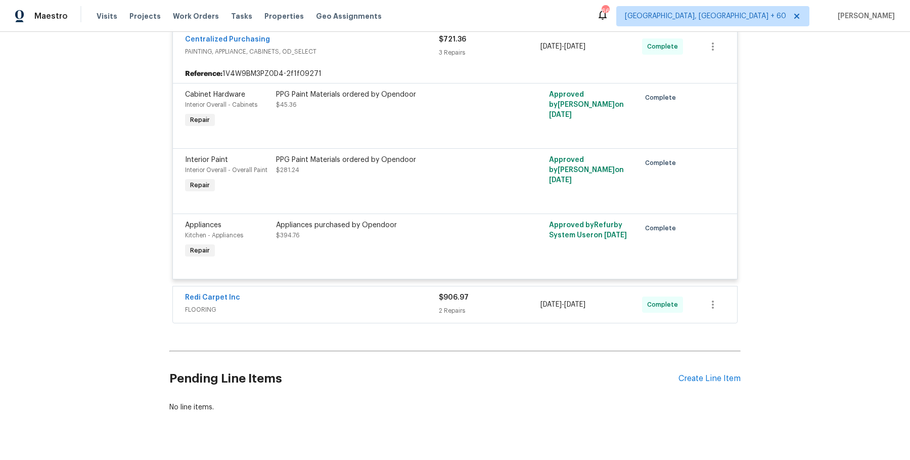
click at [380, 304] on span "FLOORING" at bounding box center [312, 309] width 254 height 10
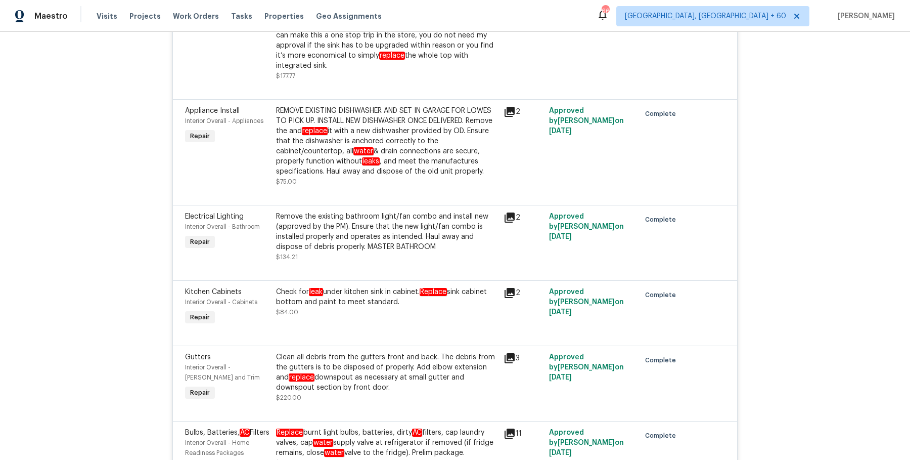
scroll to position [0, 0]
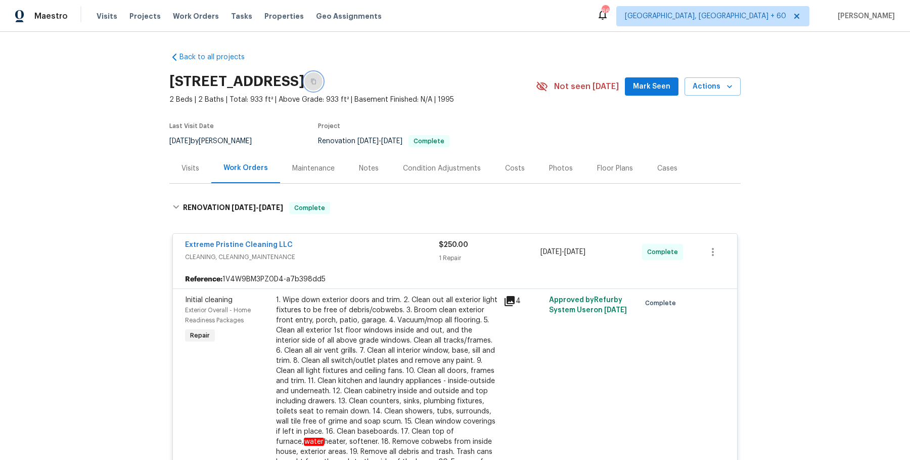
click at [316, 83] on icon "button" at bounding box center [313, 82] width 5 height 6
click at [316, 82] on icon "button" at bounding box center [313, 81] width 6 height 6
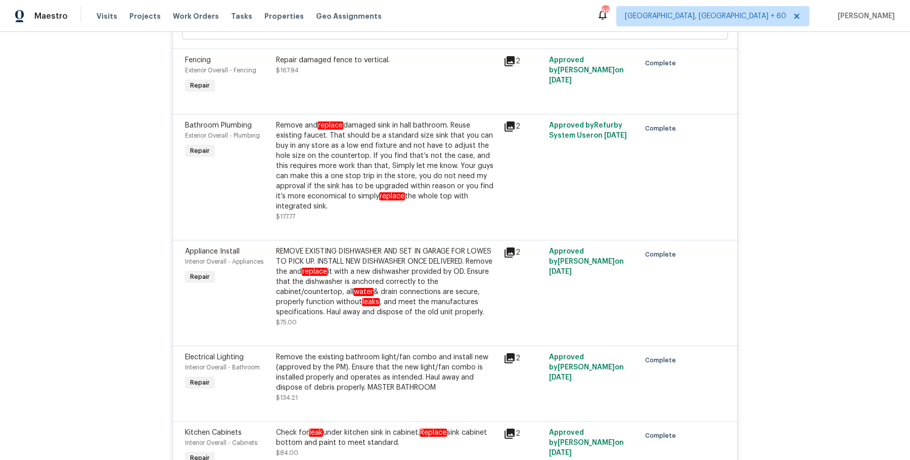
scroll to position [724, 0]
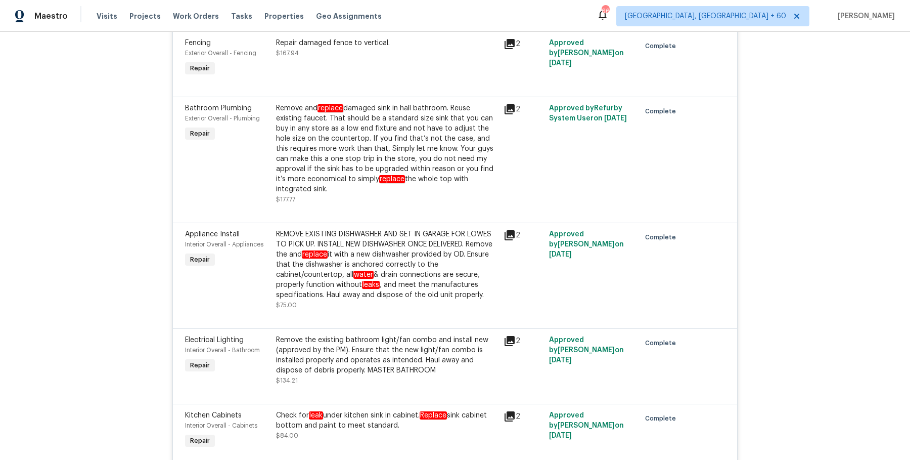
click at [402, 161] on div "Remove and replace damaged sink in hall bathroom. Reuse existing faucet. That s…" at bounding box center [386, 148] width 221 height 91
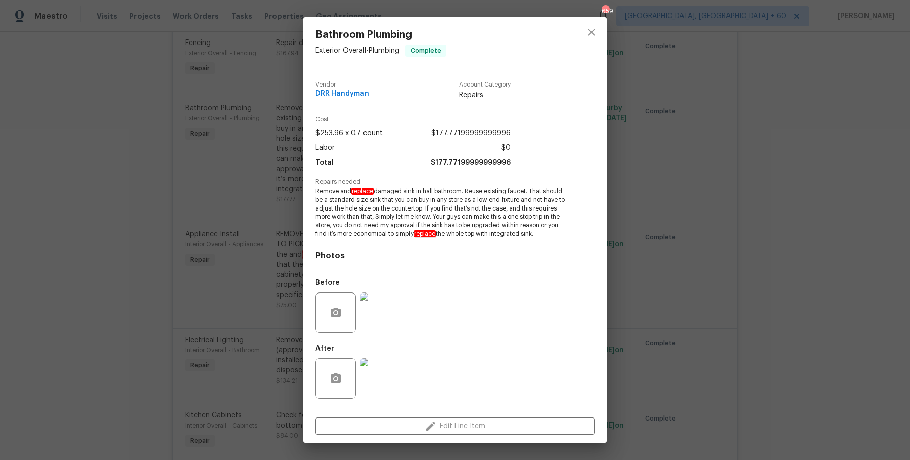
click at [196, 221] on div "Bathroom Plumbing Exterior Overall - Plumbing Complete Vendor DRR Handyman Acco…" at bounding box center [455, 230] width 910 height 460
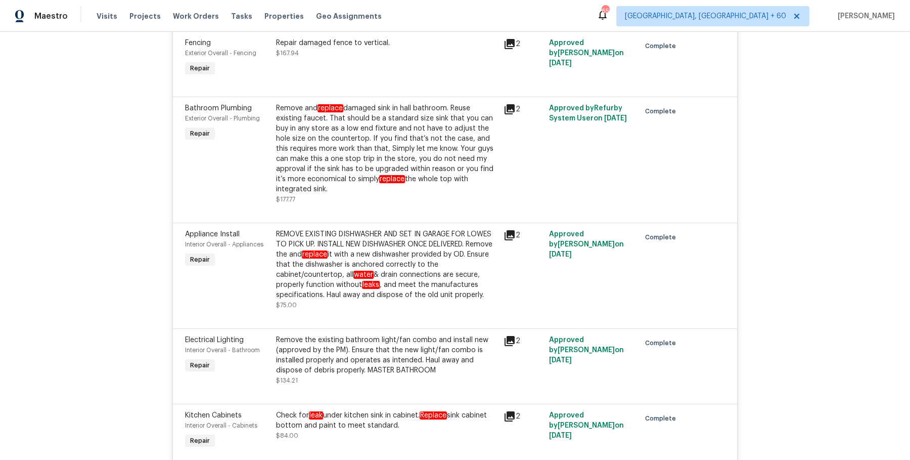
scroll to position [719, 0]
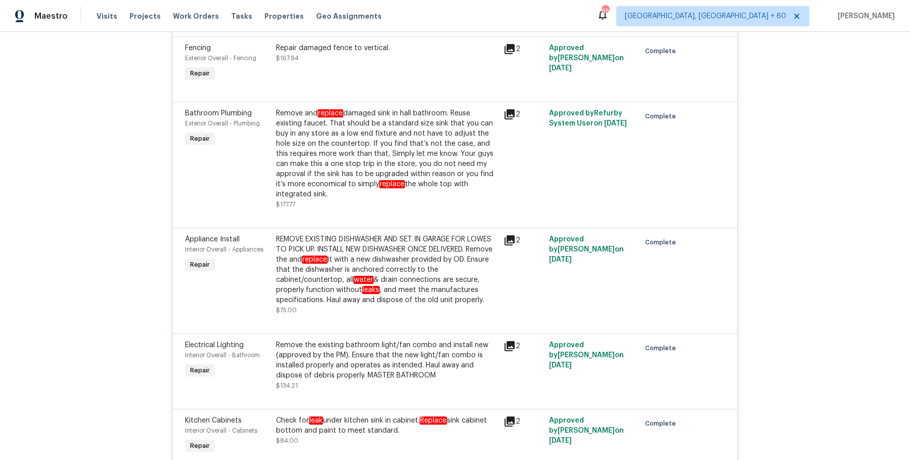
click at [389, 144] on div "Remove and replace damaged sink in hall bathroom. Reuse existing faucet. That s…" at bounding box center [386, 153] width 221 height 91
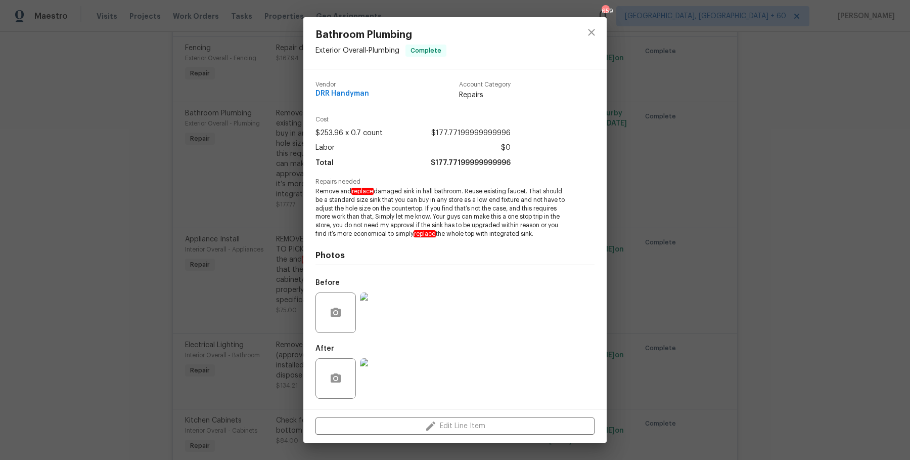
click at [680, 178] on div "Bathroom Plumbing Exterior Overall - Plumbing Complete Vendor DRR Handyman Acco…" at bounding box center [455, 230] width 910 height 460
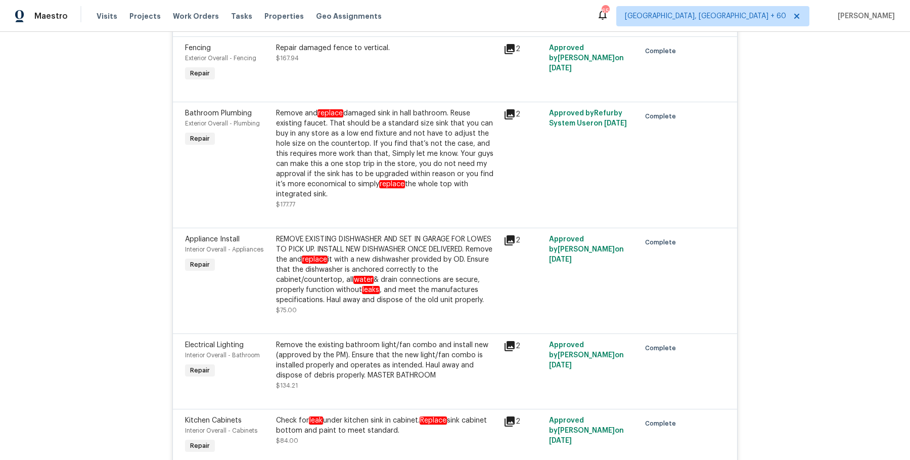
click at [392, 134] on div "Remove and replace damaged sink in hall bathroom. Reuse existing faucet. That s…" at bounding box center [386, 153] width 221 height 91
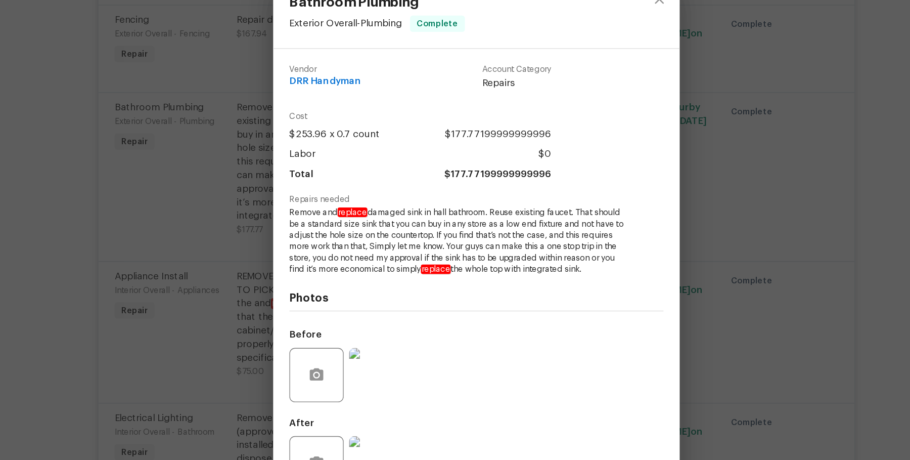
click at [674, 177] on div "Bathroom Plumbing Exterior Overall - Plumbing Complete Vendor DRR Handyman Acco…" at bounding box center [455, 230] width 910 height 460
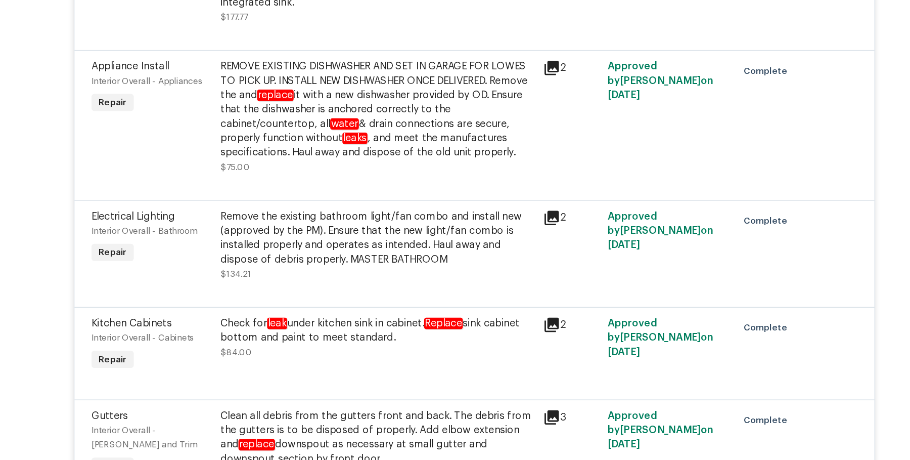
scroll to position [902, 0]
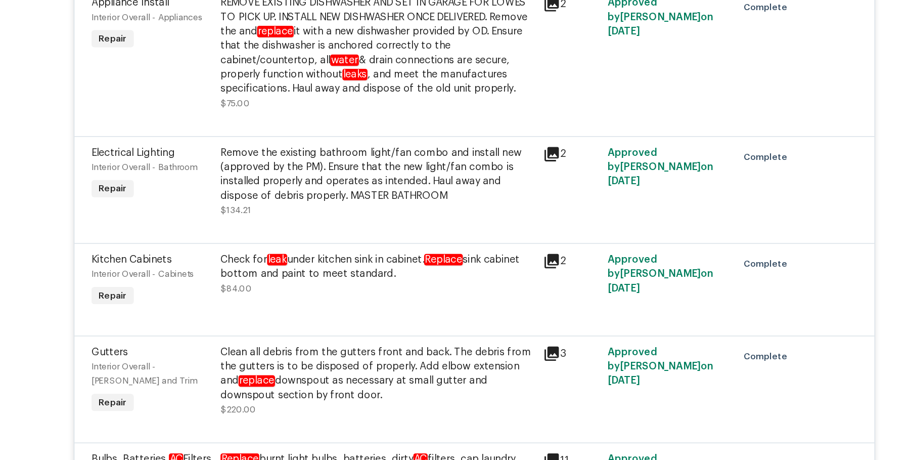
click at [374, 235] on div "Check for leak under kitchen sink in cabinet. Replace sink cabinet bottom and p…" at bounding box center [386, 242] width 221 height 20
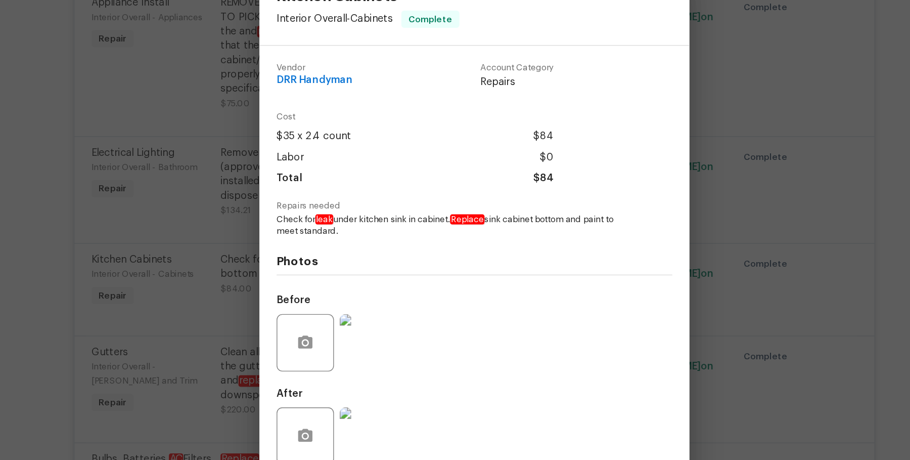
click at [254, 282] on div "Kitchen Cabinets Interior Overall - Cabinets Complete Vendor DRR Handyman Accou…" at bounding box center [455, 230] width 910 height 460
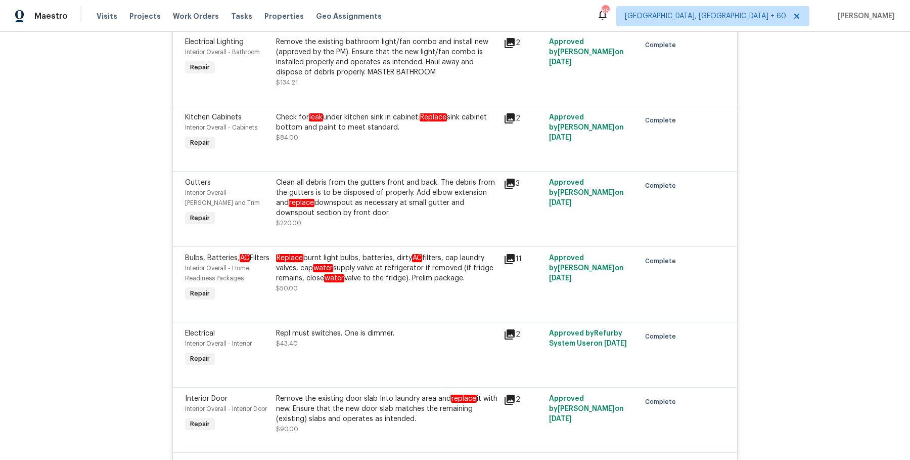
scroll to position [999, 0]
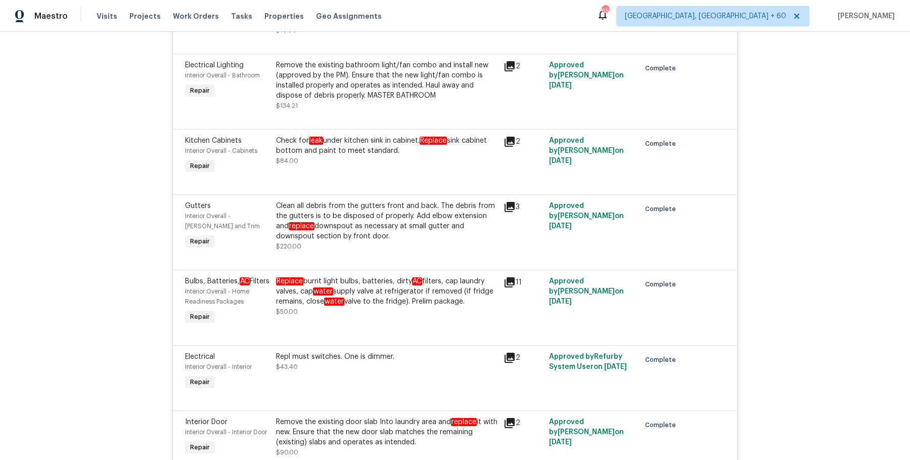
click at [223, 218] on div "Interior Overall - Eaves and Trim" at bounding box center [227, 221] width 85 height 20
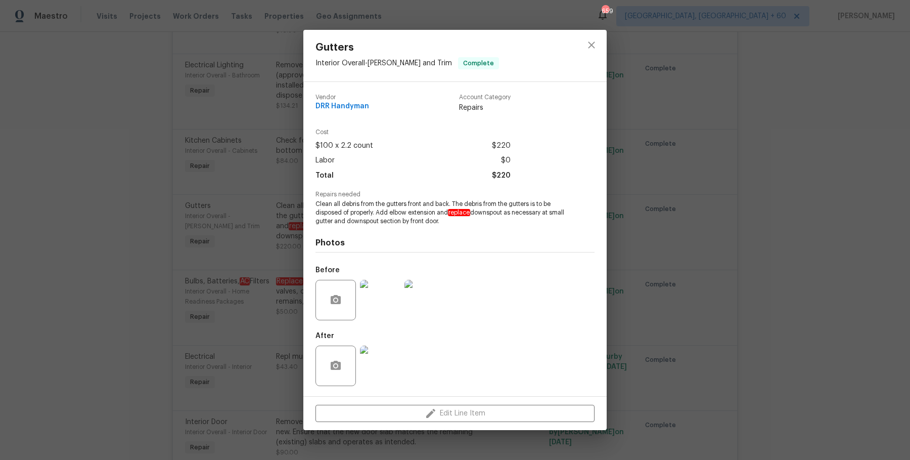
click at [206, 198] on div "Gutters Interior Overall - Eaves and Trim Complete Vendor DRR Handyman Account …" at bounding box center [455, 230] width 910 height 460
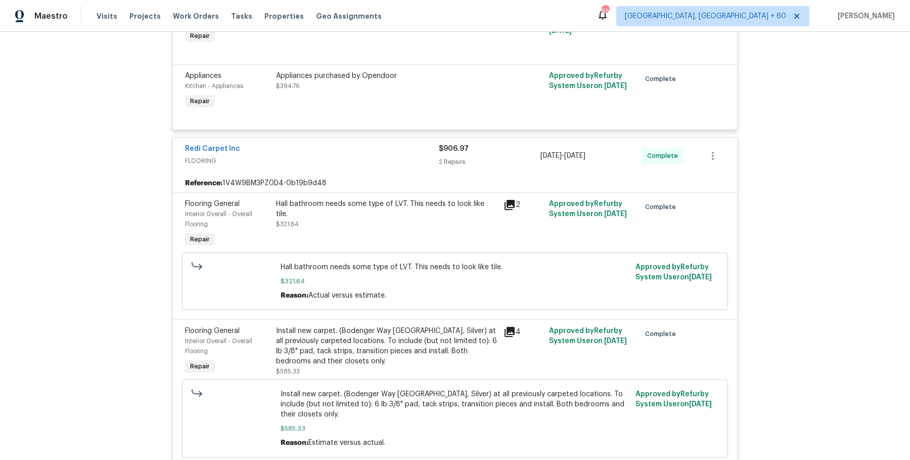
scroll to position [2997, 0]
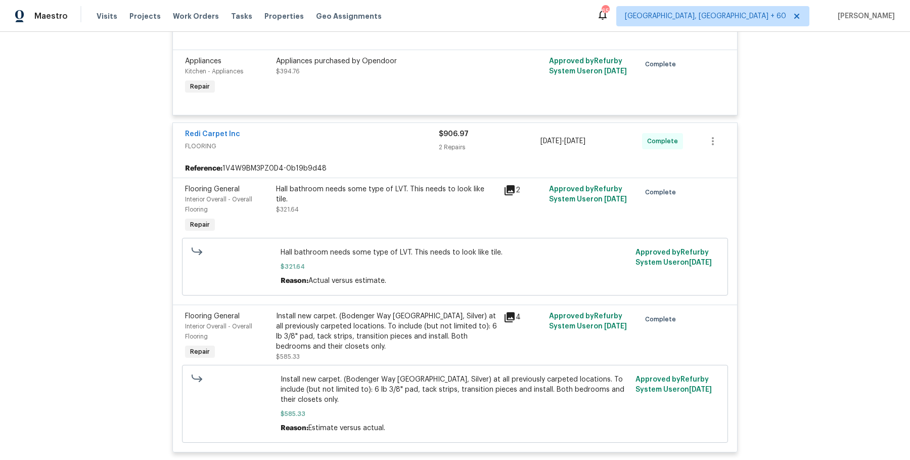
click at [379, 181] on div "Hall bathroom needs some type of LVT. This needs to look like tile. $321.64" at bounding box center [387, 209] width 228 height 57
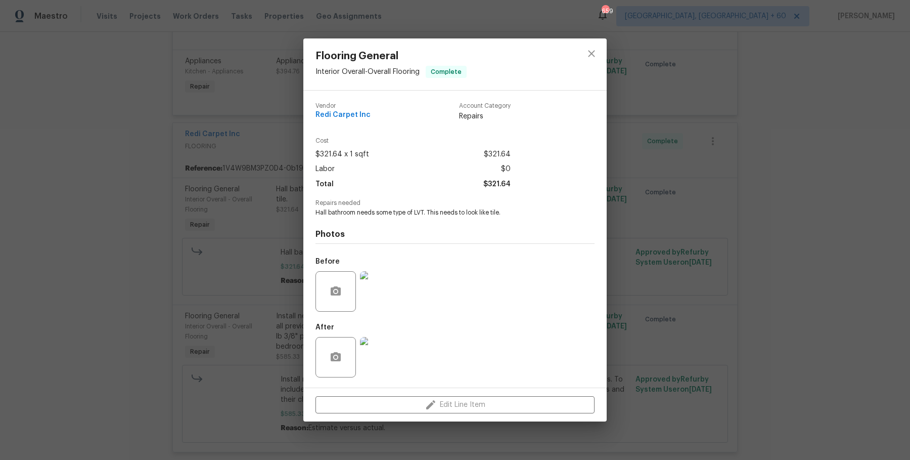
click at [376, 290] on img at bounding box center [380, 291] width 40 height 40
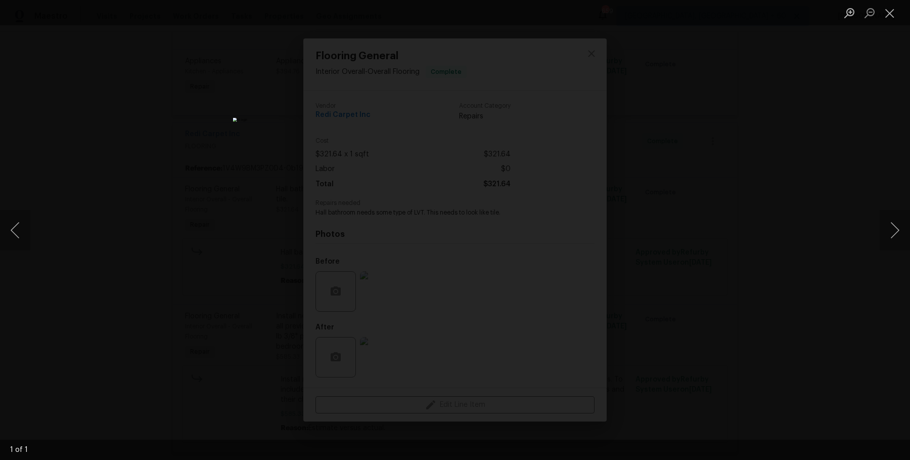
click at [855, 223] on div "Lightbox" at bounding box center [455, 230] width 910 height 460
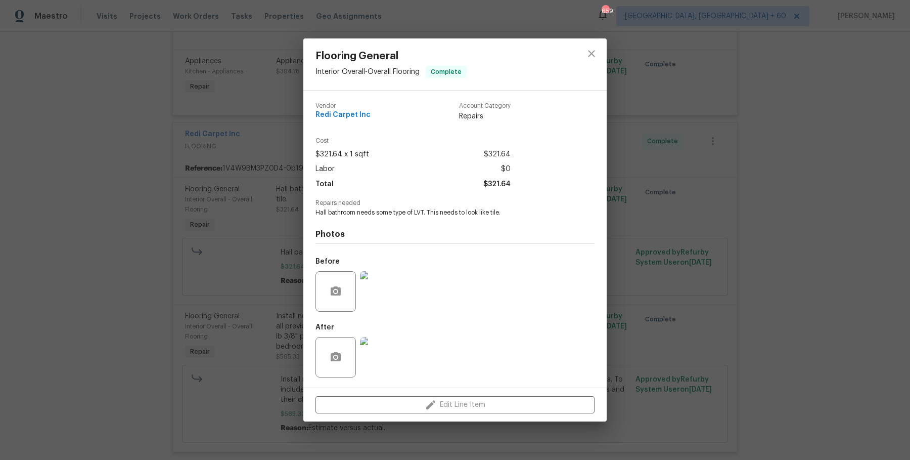
click at [228, 194] on div "Flooring General Interior Overall - Overall Flooring Complete Vendor Redi Carpe…" at bounding box center [455, 230] width 910 height 460
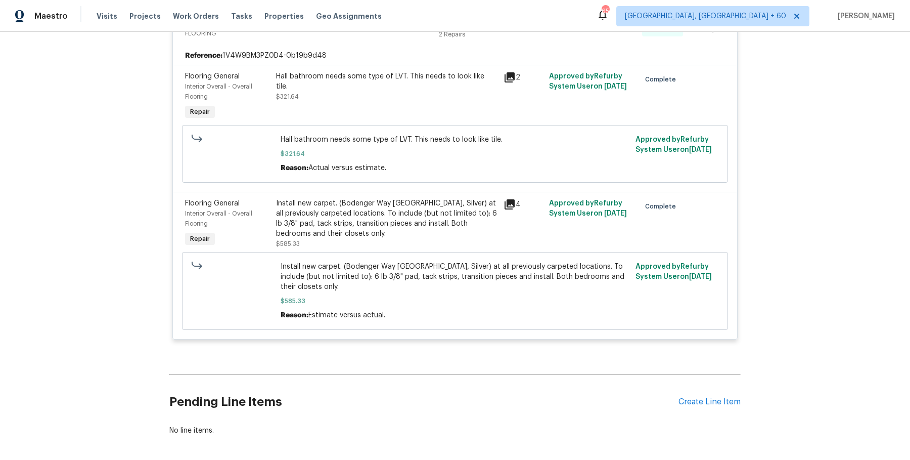
scroll to position [3100, 0]
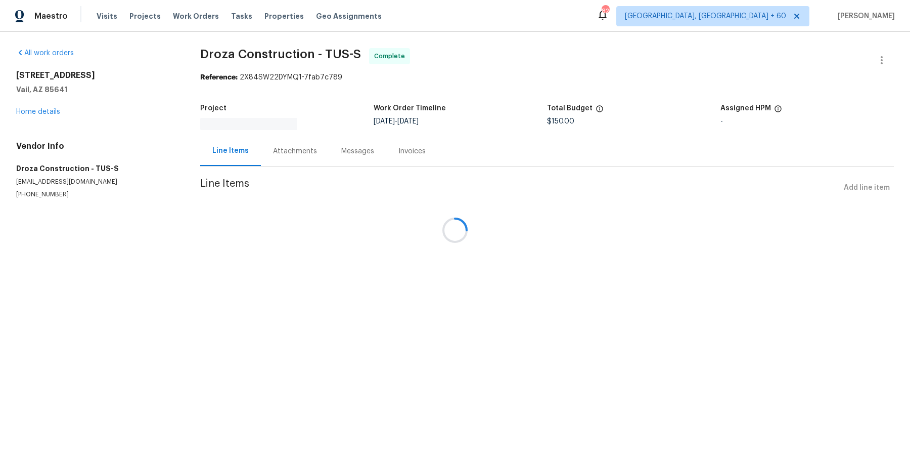
click at [285, 144] on div "Attachments" at bounding box center [295, 151] width 68 height 30
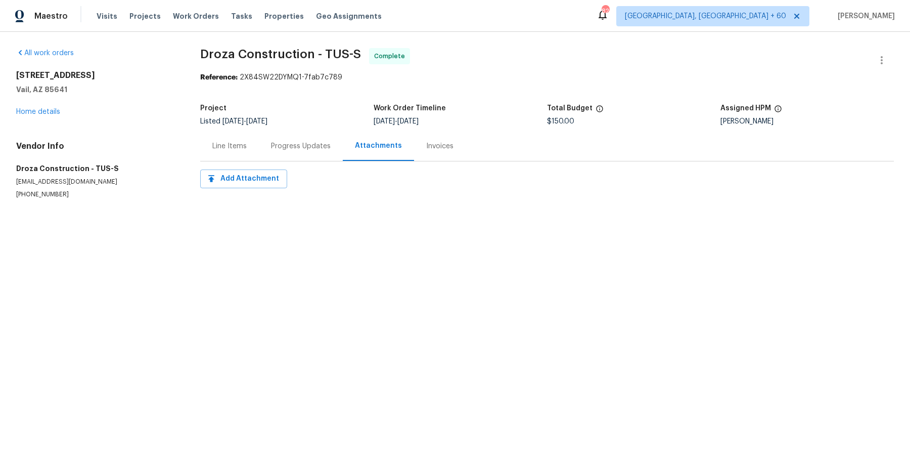
click at [281, 152] on div "Progress Updates" at bounding box center [301, 146] width 84 height 30
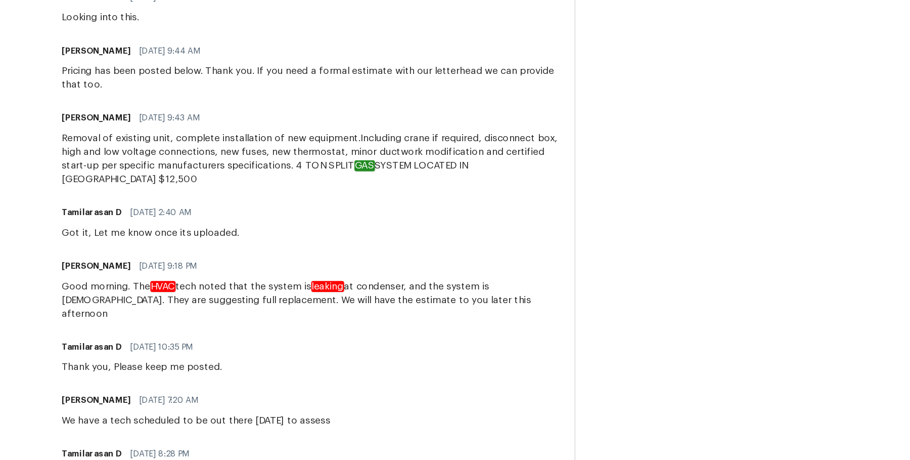
scroll to position [460, 0]
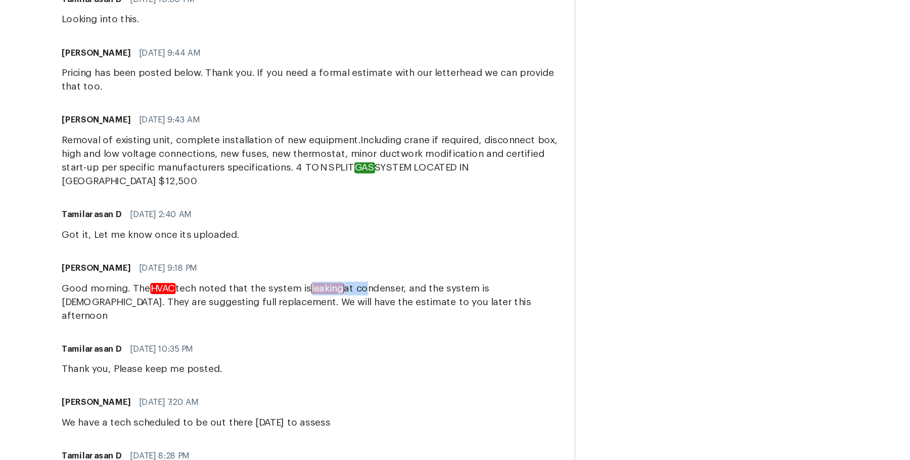
drag, startPoint x: 316, startPoint y: 318, endPoint x: 359, endPoint y: 317, distance: 42.5
click at [360, 322] on div "Good morning. The HVAC tech noted that the system is leaking at condenser, and …" at bounding box center [319, 337] width 367 height 30
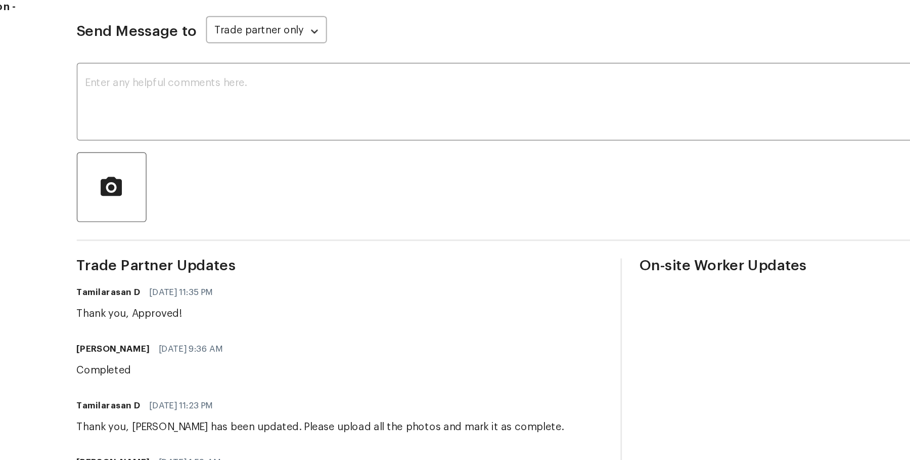
scroll to position [68, 0]
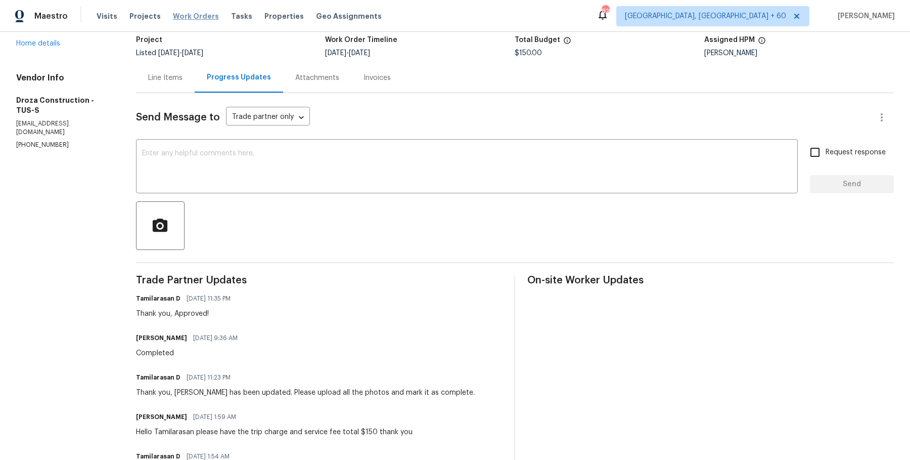
click at [191, 19] on span "Work Orders" at bounding box center [196, 16] width 46 height 10
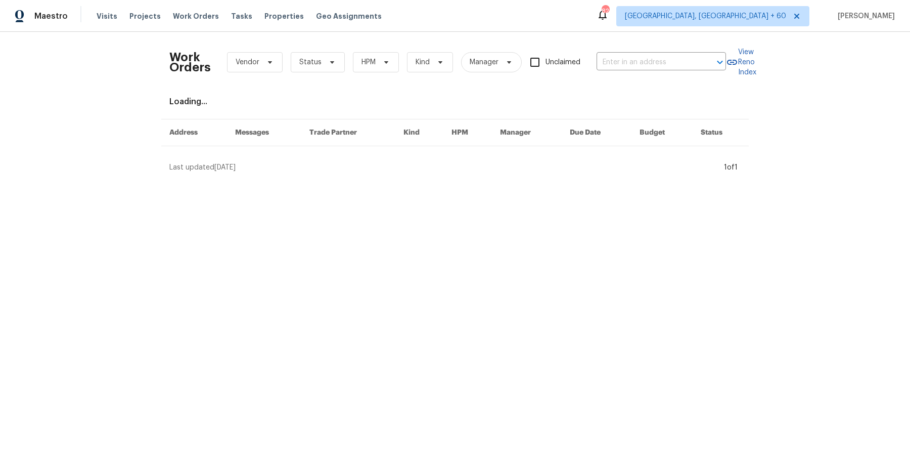
click at [658, 74] on div "Work Orders Vendor Status HPM Kind Manager Unclaimed ​" at bounding box center [447, 62] width 557 height 44
click at [660, 70] on div "Work Orders Vendor Status HPM Kind Manager Unclaimed ​" at bounding box center [447, 62] width 557 height 44
click at [663, 62] on input "text" at bounding box center [647, 63] width 101 height 16
paste input "[STREET_ADDRESS][PERSON_NAME]"
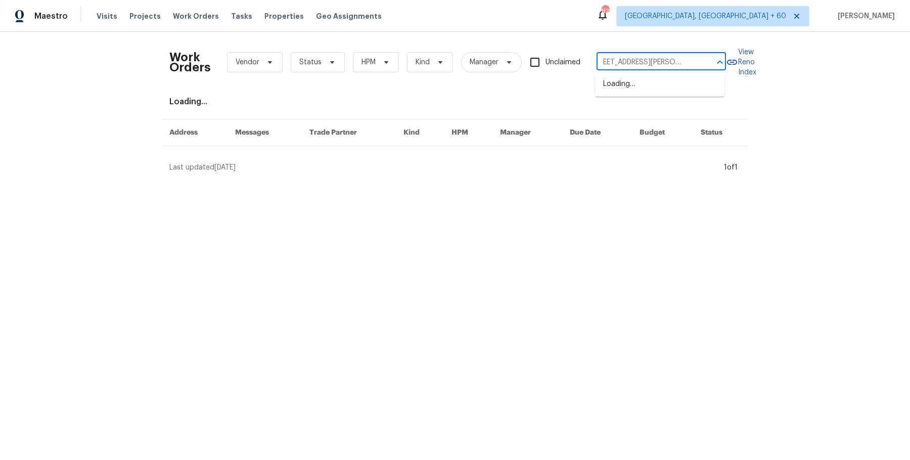
type input "[STREET_ADDRESS][PERSON_NAME]"
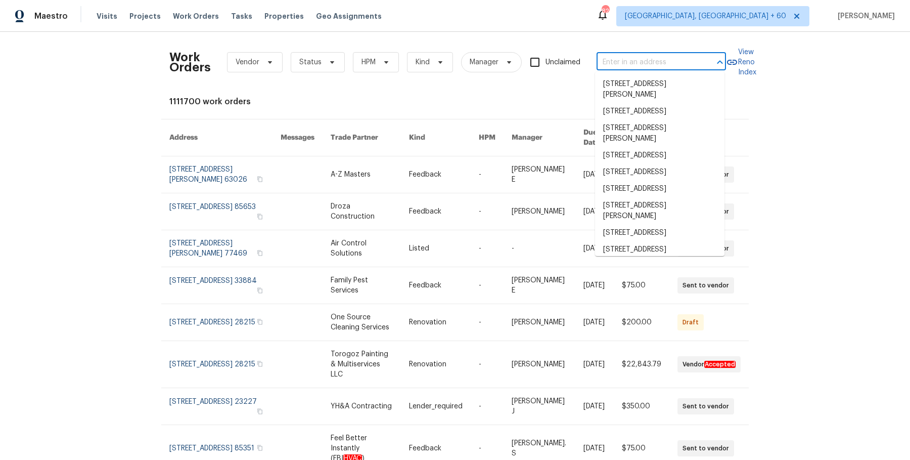
scroll to position [0, 0]
click at [688, 72] on ul "[STREET_ADDRESS][PERSON_NAME] [STREET_ADDRESS] [STREET_ADDRESS][PERSON_NAME] [S…" at bounding box center [659, 164] width 129 height 184
click at [688, 67] on input "text" at bounding box center [647, 63] width 101 height 16
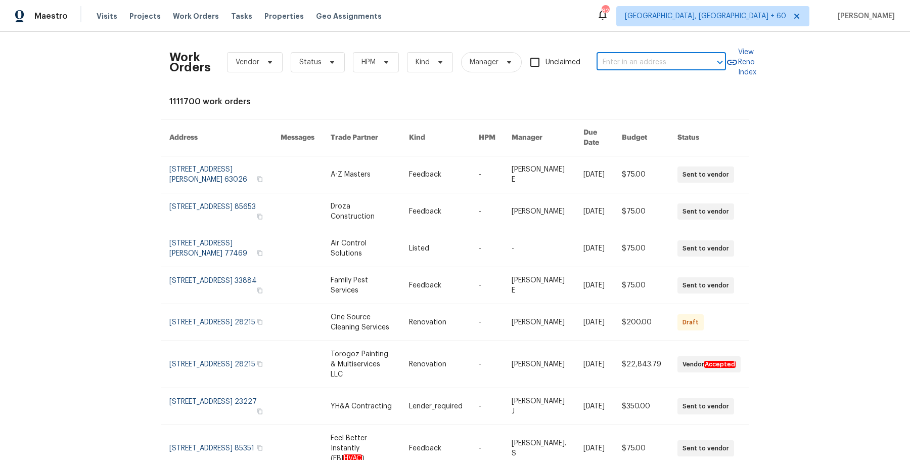
paste input "[STREET_ADDRESS][PERSON_NAME]"
type input "[STREET_ADDRESS][PERSON_NAME]"
click at [666, 83] on li "[STREET_ADDRESS][PERSON_NAME]" at bounding box center [659, 89] width 129 height 27
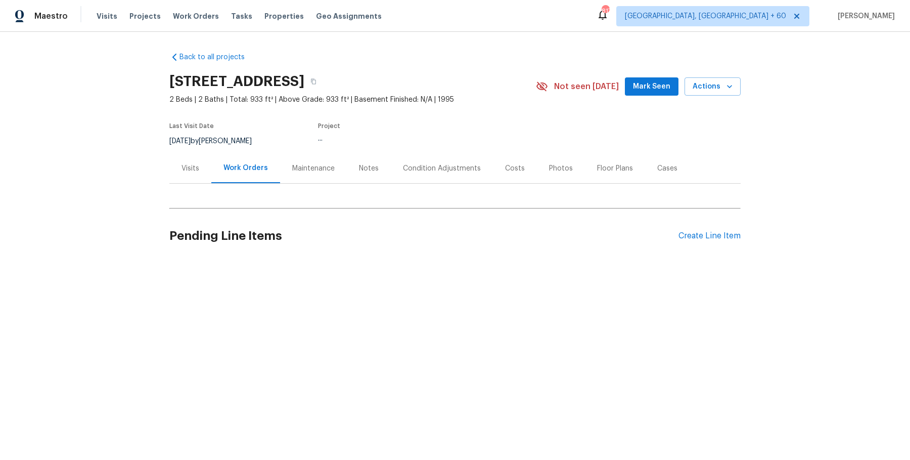
click at [189, 170] on div "Visits" at bounding box center [191, 168] width 18 height 10
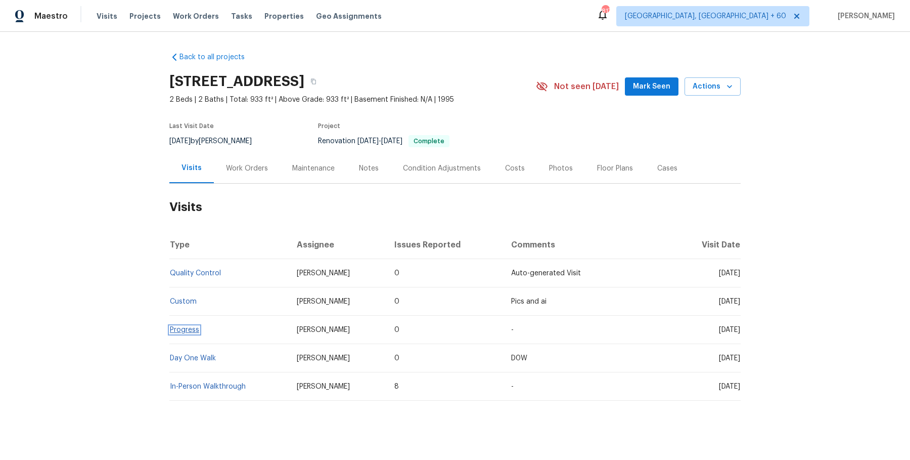
click at [196, 328] on link "Progress" at bounding box center [184, 329] width 29 height 7
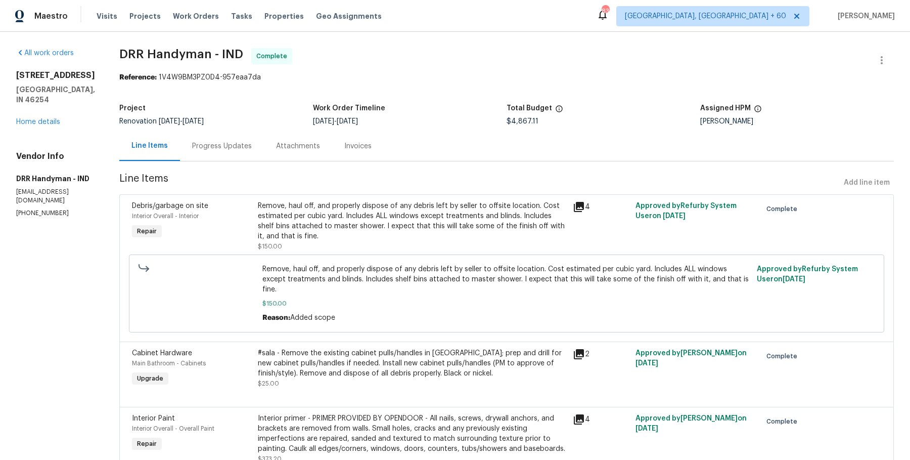
click at [221, 146] on div "Progress Updates" at bounding box center [222, 146] width 60 height 10
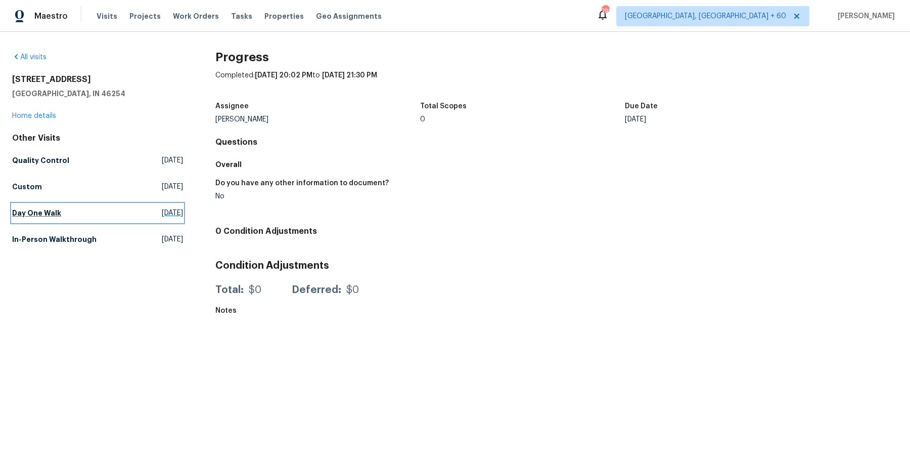
click at [43, 214] on h5 "Day One Walk" at bounding box center [36, 213] width 49 height 10
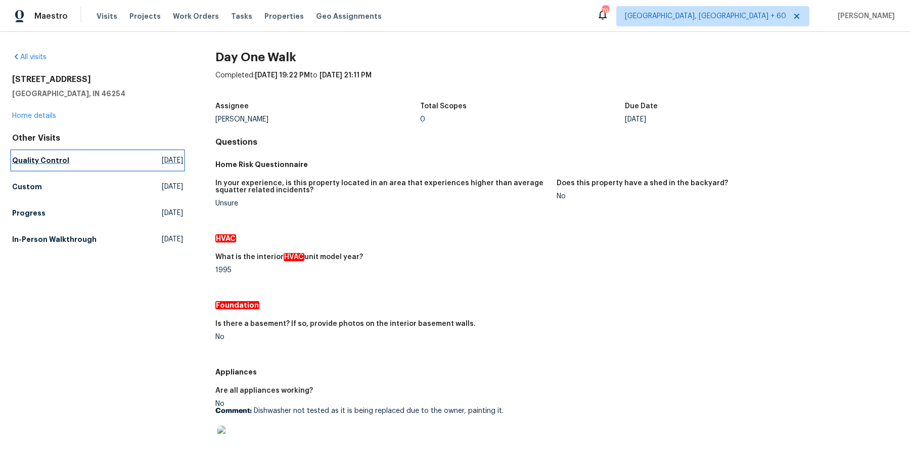
click at [49, 165] on link "Quality Control [DATE]" at bounding box center [97, 160] width 171 height 18
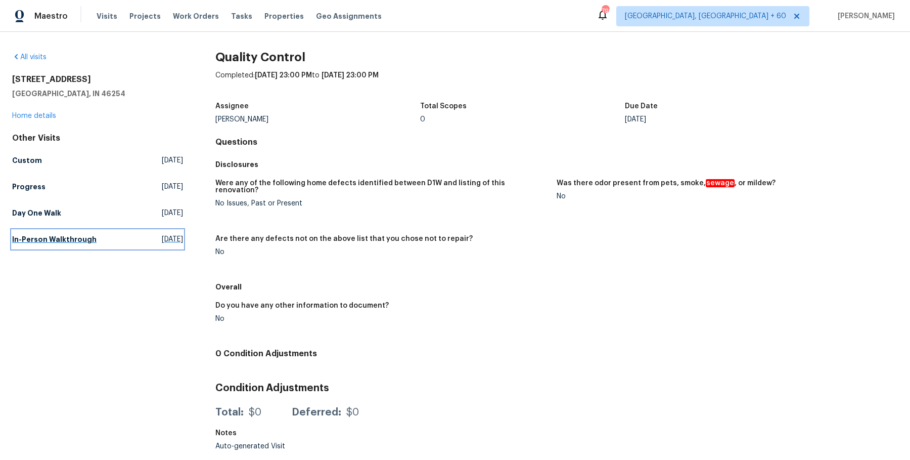
click at [74, 242] on h5 "In-Person Walkthrough" at bounding box center [54, 239] width 84 height 10
